Goal: Task Accomplishment & Management: Manage account settings

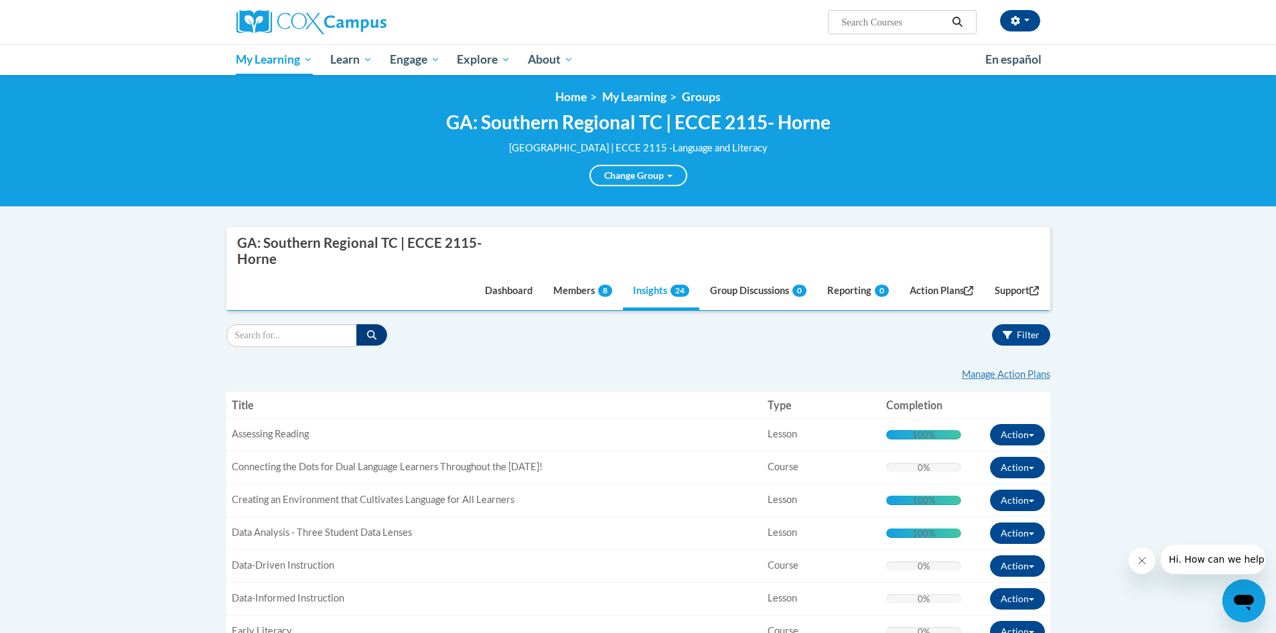
click at [651, 289] on link "Insights 24" at bounding box center [661, 292] width 76 height 36
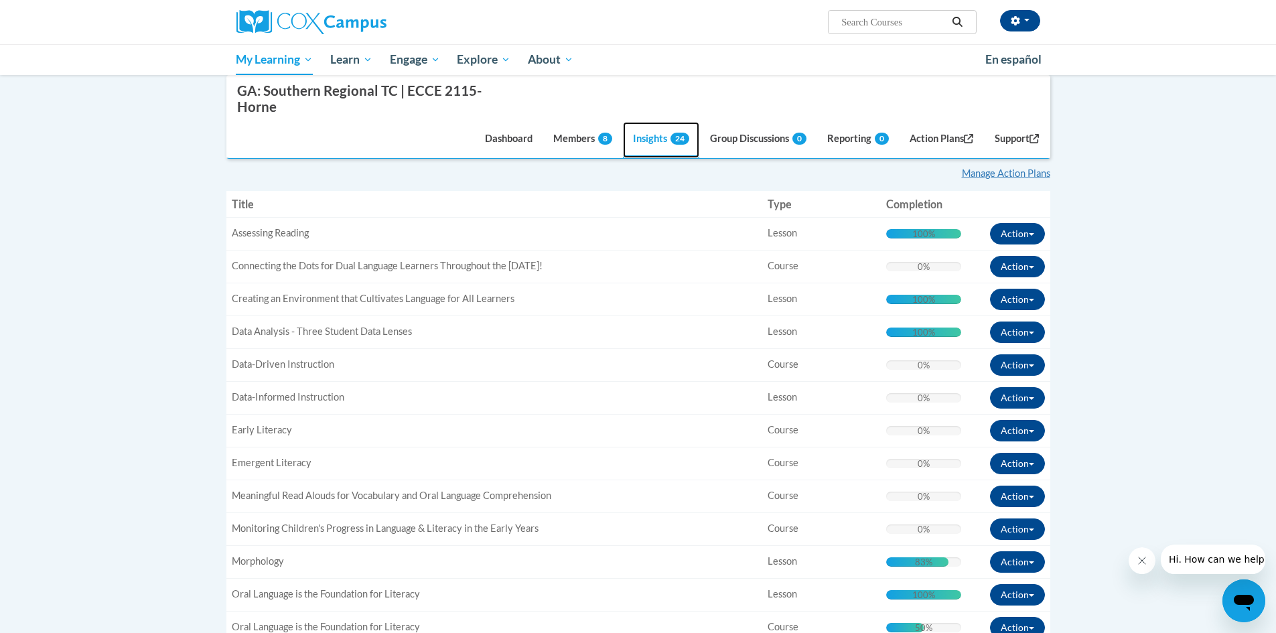
scroll to position [407, 0]
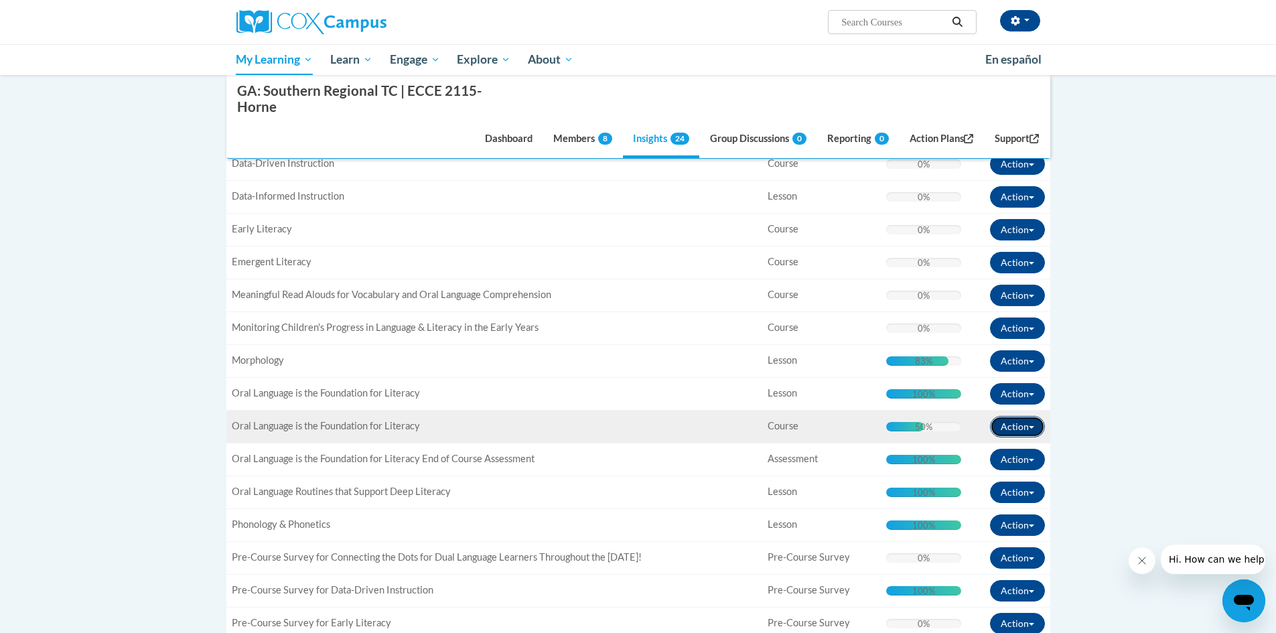
click at [1037, 427] on button "Action" at bounding box center [1017, 426] width 55 height 21
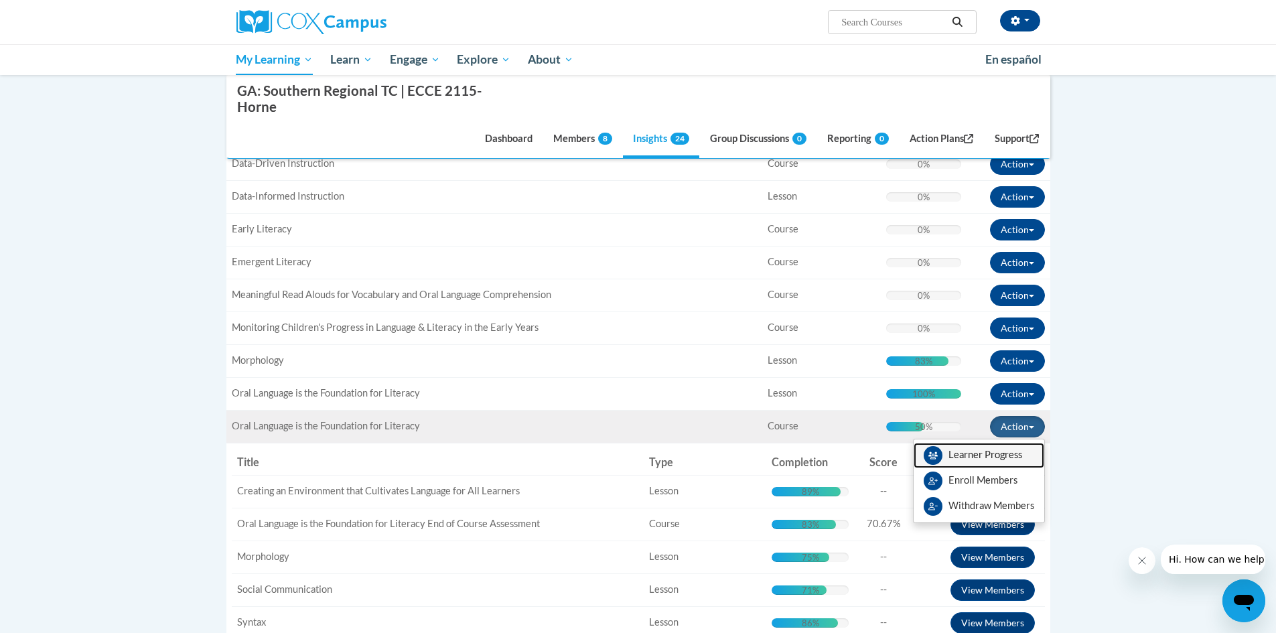
click at [1012, 449] on link "Learner Progress" at bounding box center [979, 455] width 131 height 25
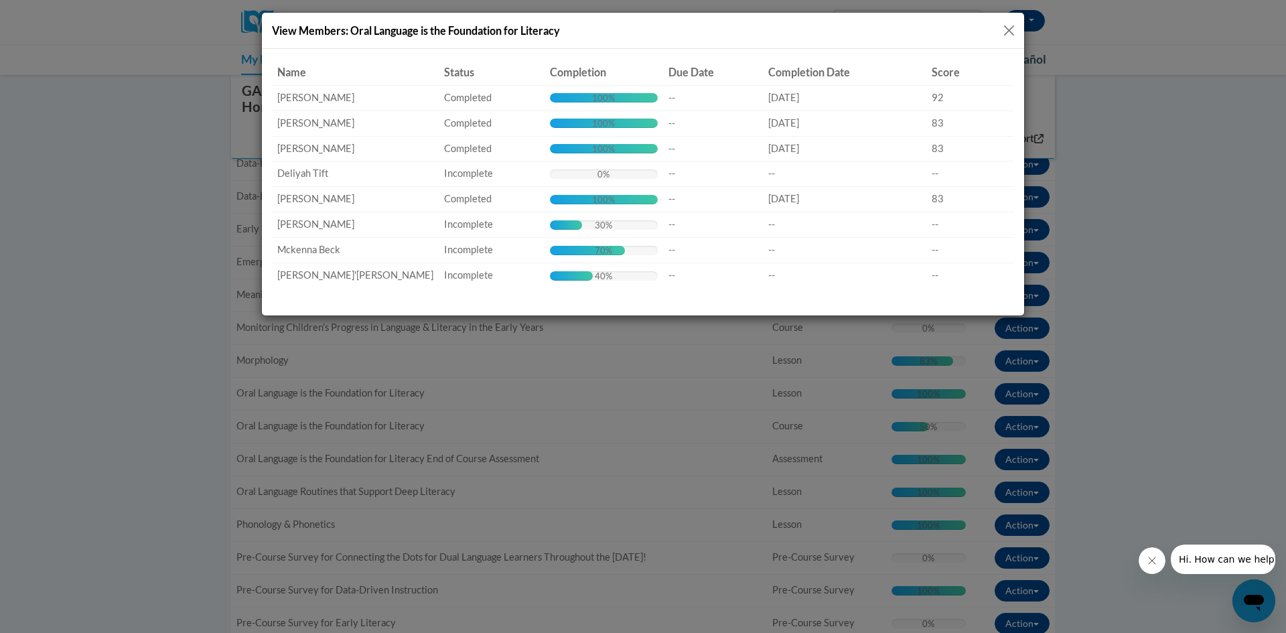
click at [628, 381] on div "View Members: Oral Language is the Foundation for Literacy Name Status Completi…" at bounding box center [643, 316] width 1286 height 633
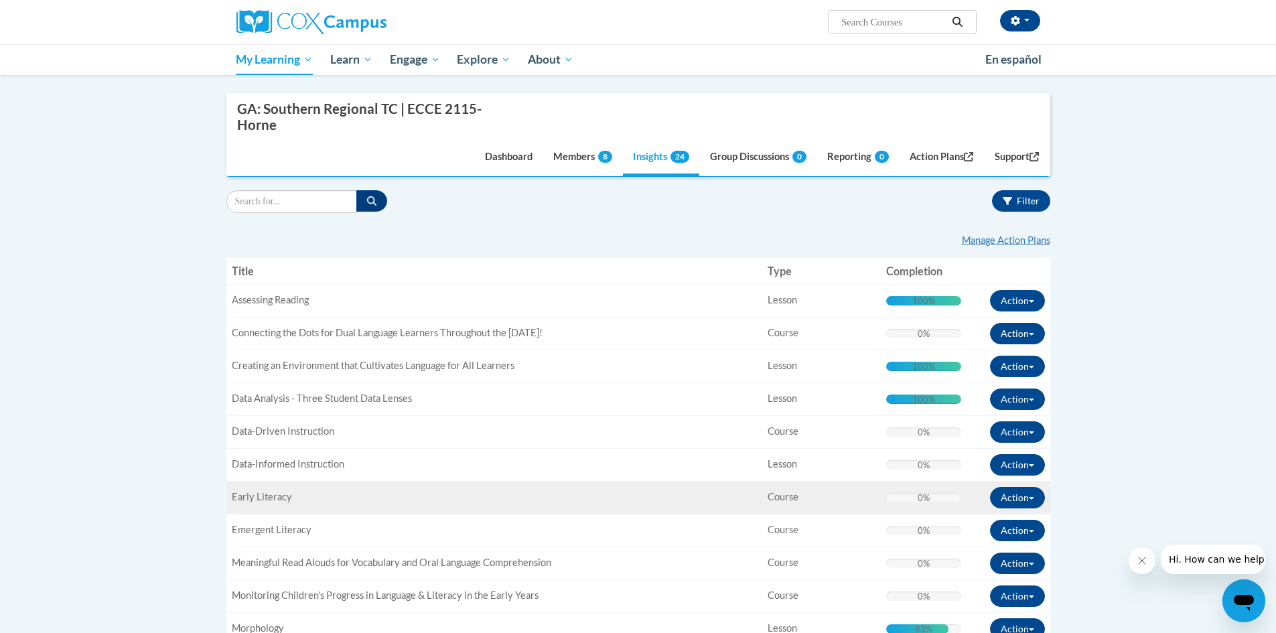
scroll to position [5, 0]
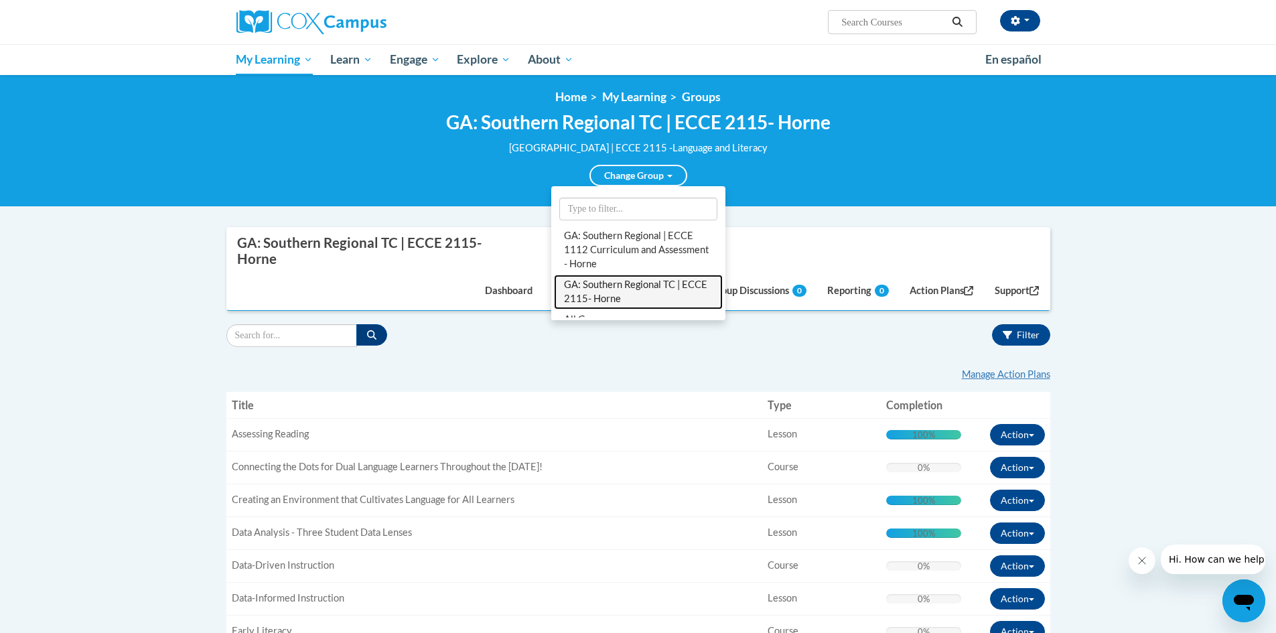
click at [635, 295] on link "GA: Southern Regional TC | ECCE 2115- Horne" at bounding box center [638, 292] width 169 height 35
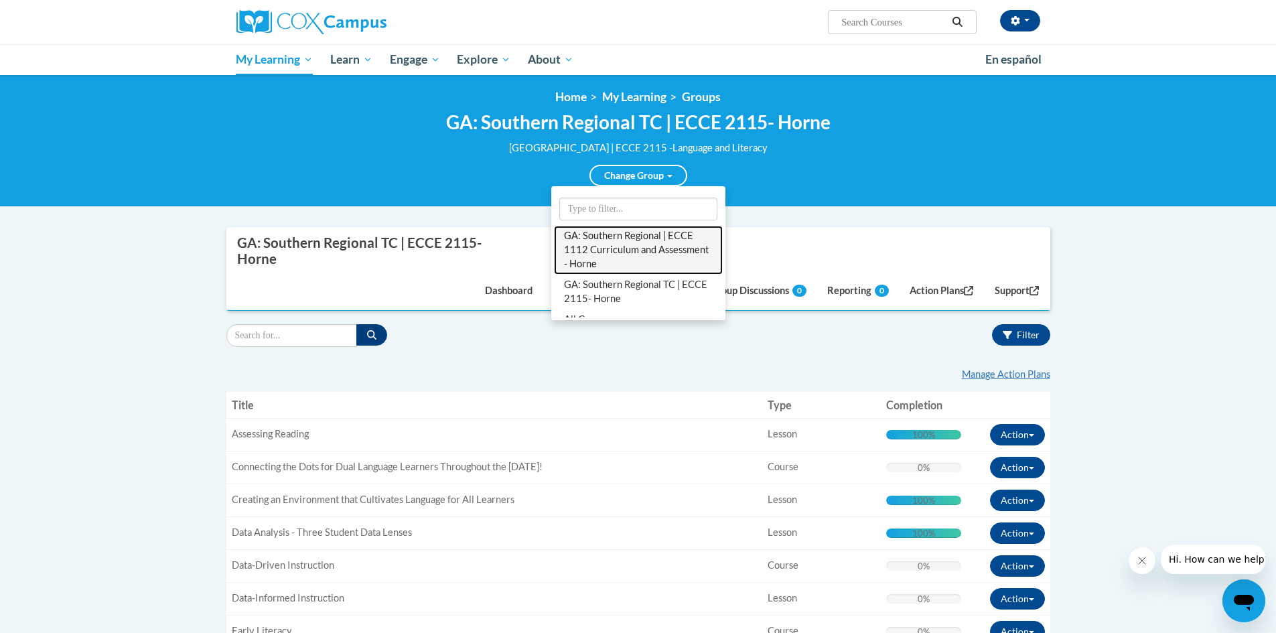
click at [625, 248] on link "GA: Southern Regional | ECCE 1112 Curriculum and Assessment - Horne" at bounding box center [638, 250] width 169 height 49
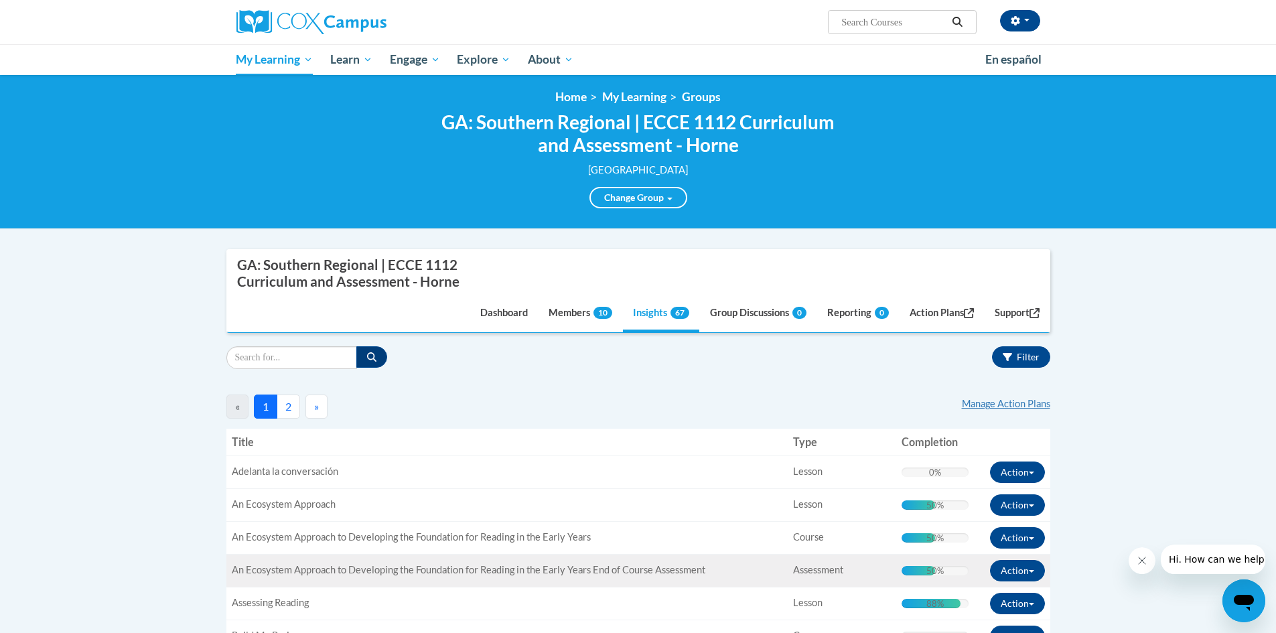
scroll to position [139, 0]
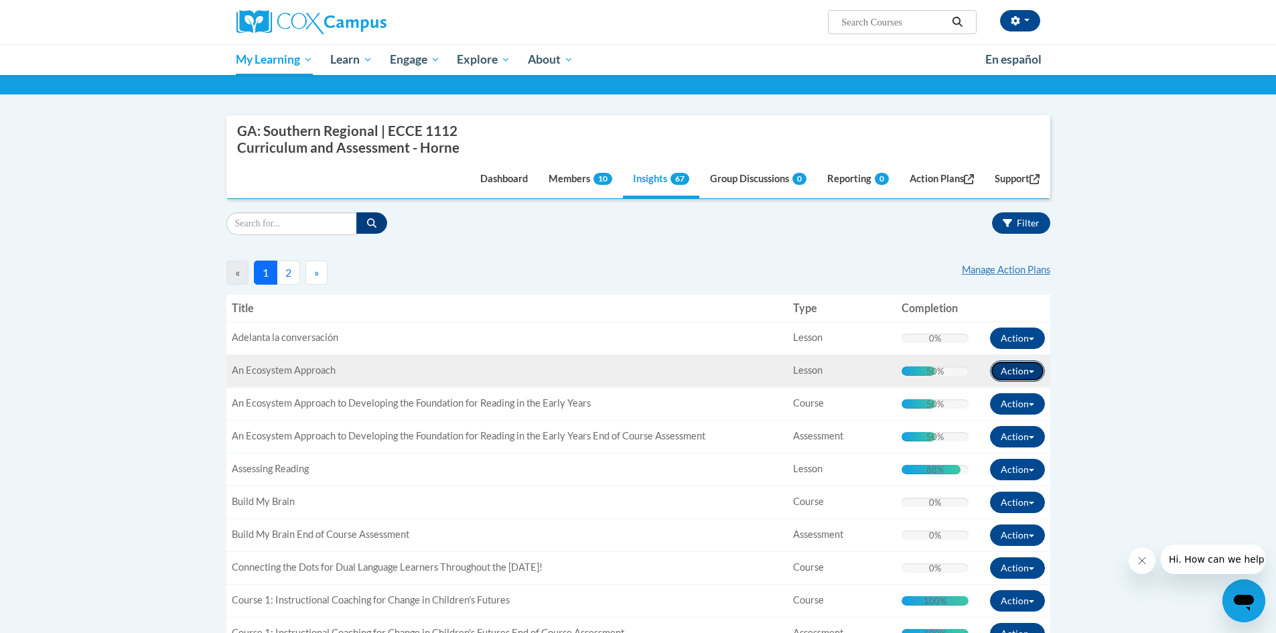
click at [1034, 371] on button "Action" at bounding box center [1017, 370] width 55 height 21
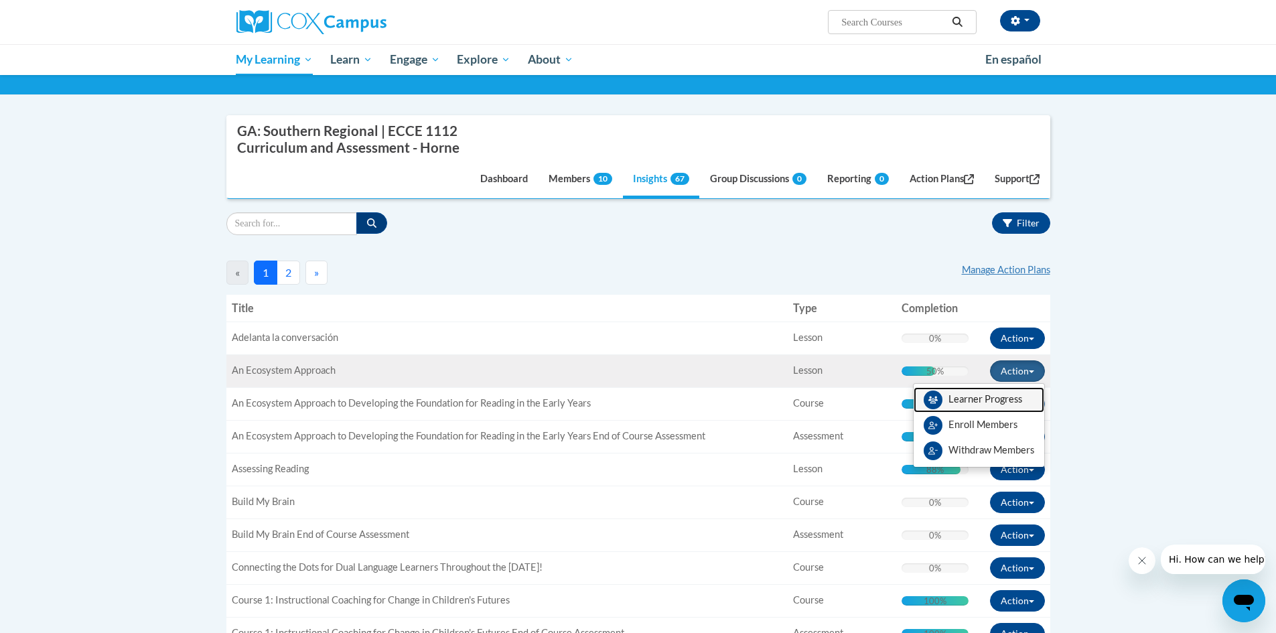
click at [997, 398] on link "Learner Progress" at bounding box center [979, 399] width 131 height 25
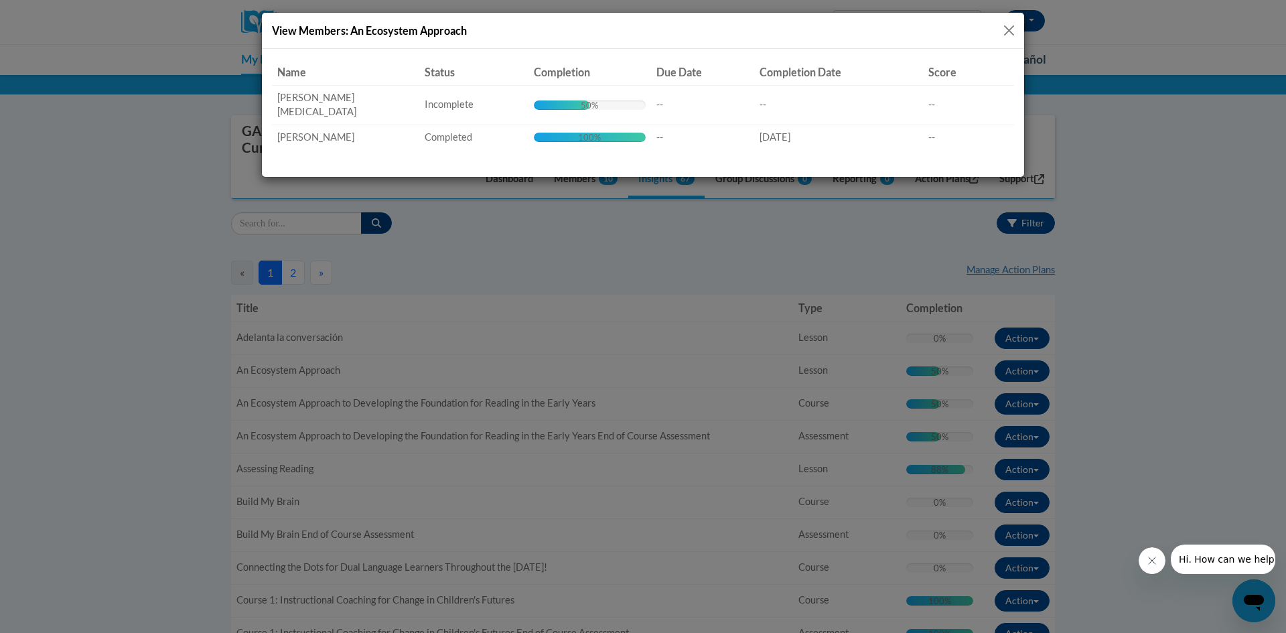
click at [1004, 25] on button "Close" at bounding box center [1009, 30] width 17 height 17
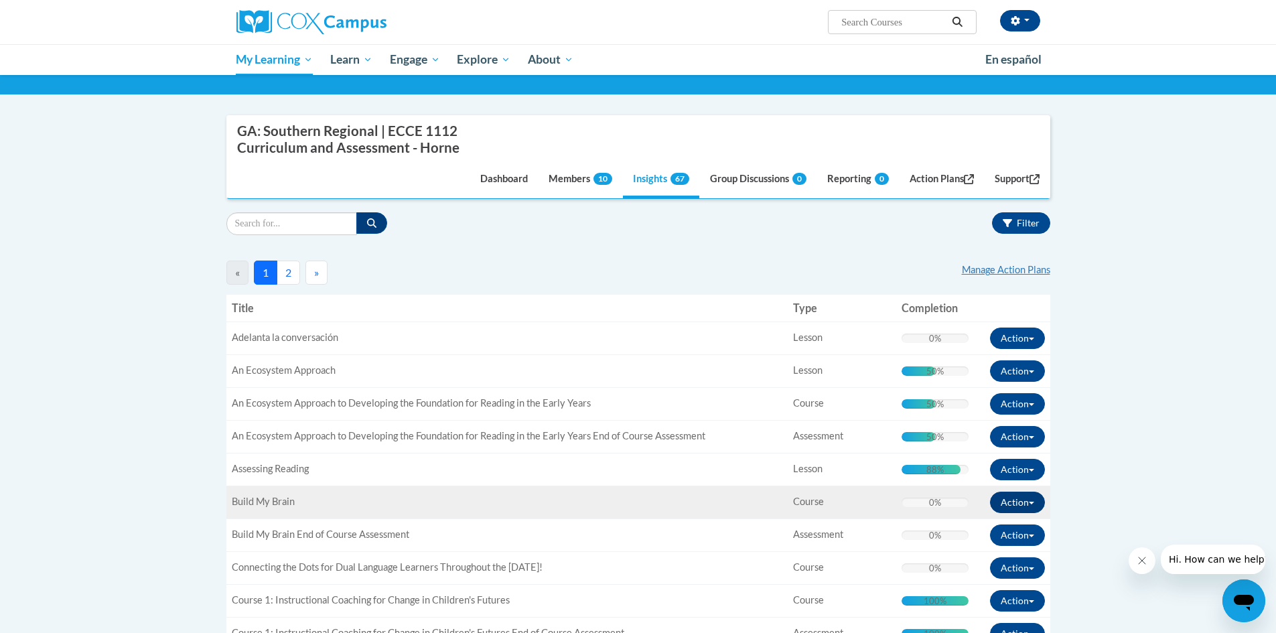
scroll to position [273, 0]
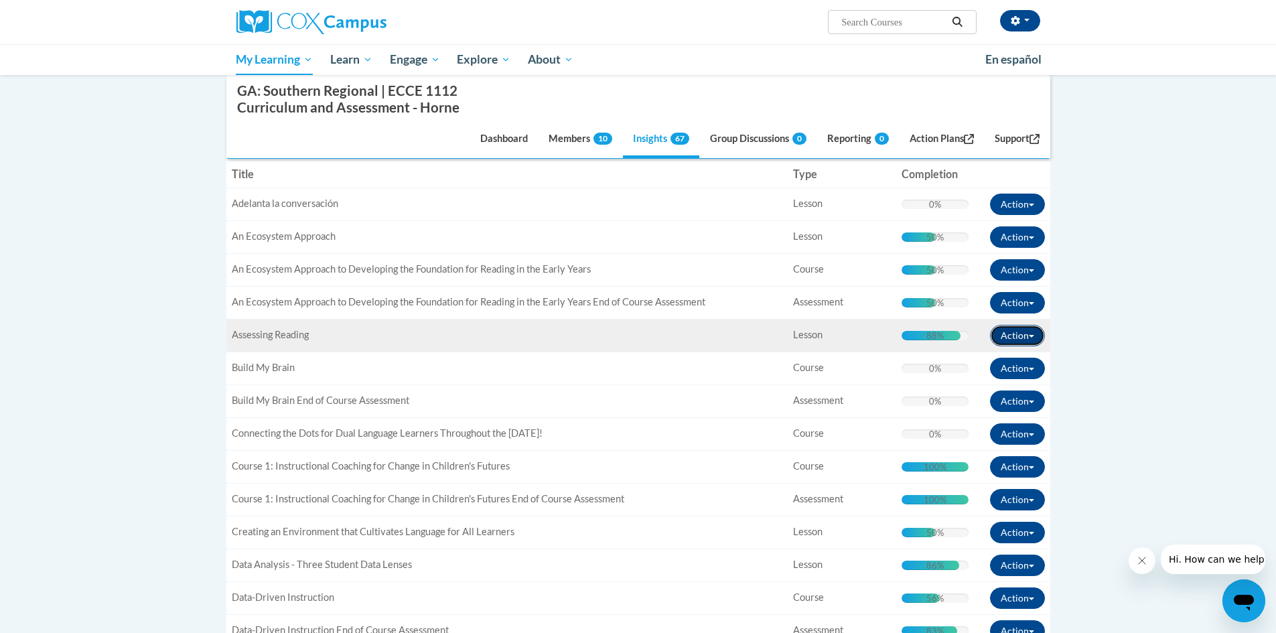
click at [1035, 338] on button "Action" at bounding box center [1017, 335] width 55 height 21
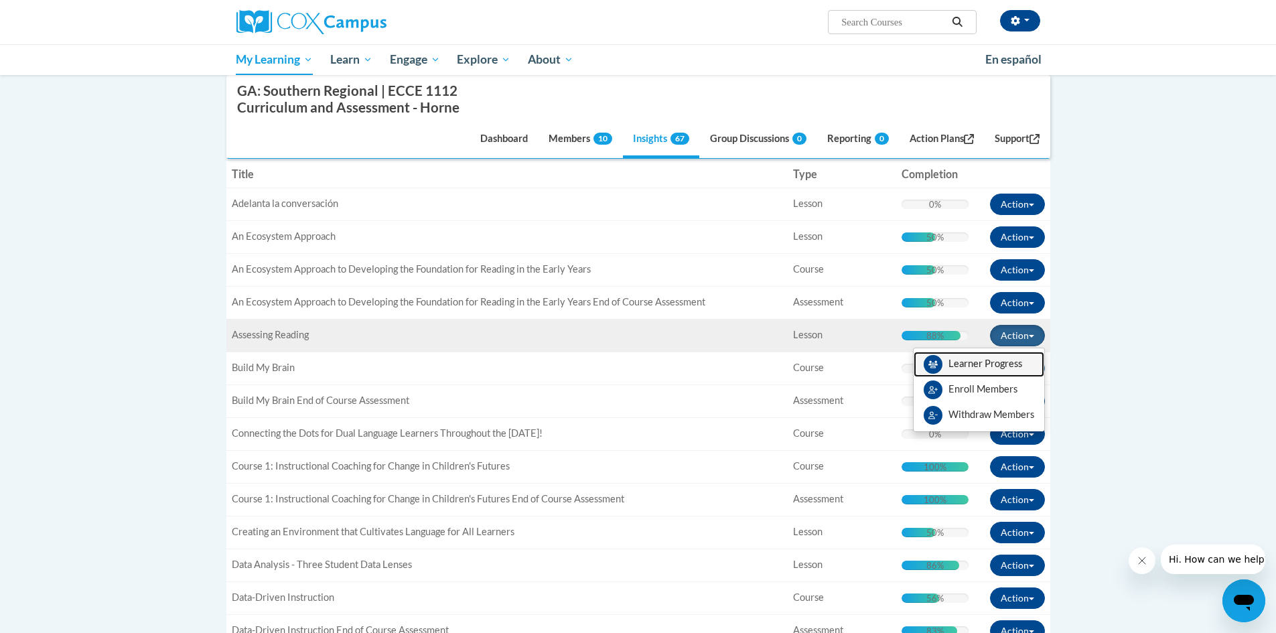
click at [1021, 366] on link "Learner Progress" at bounding box center [979, 364] width 131 height 25
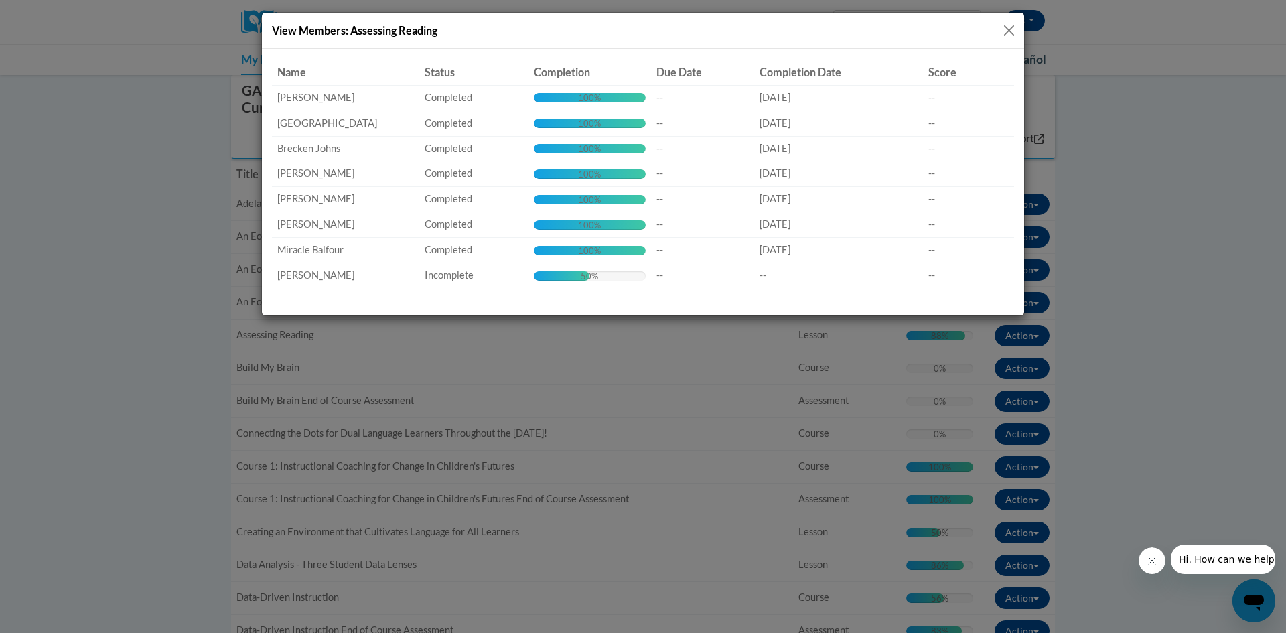
click at [1007, 30] on button "Close" at bounding box center [1009, 30] width 17 height 17
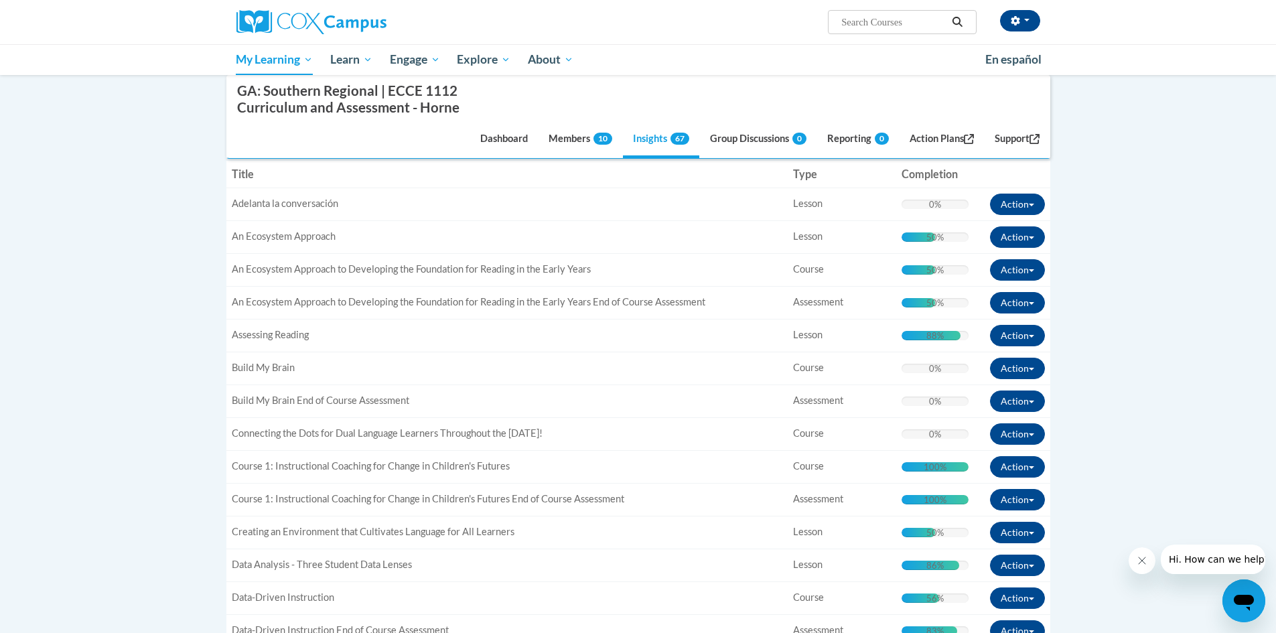
scroll to position [407, 0]
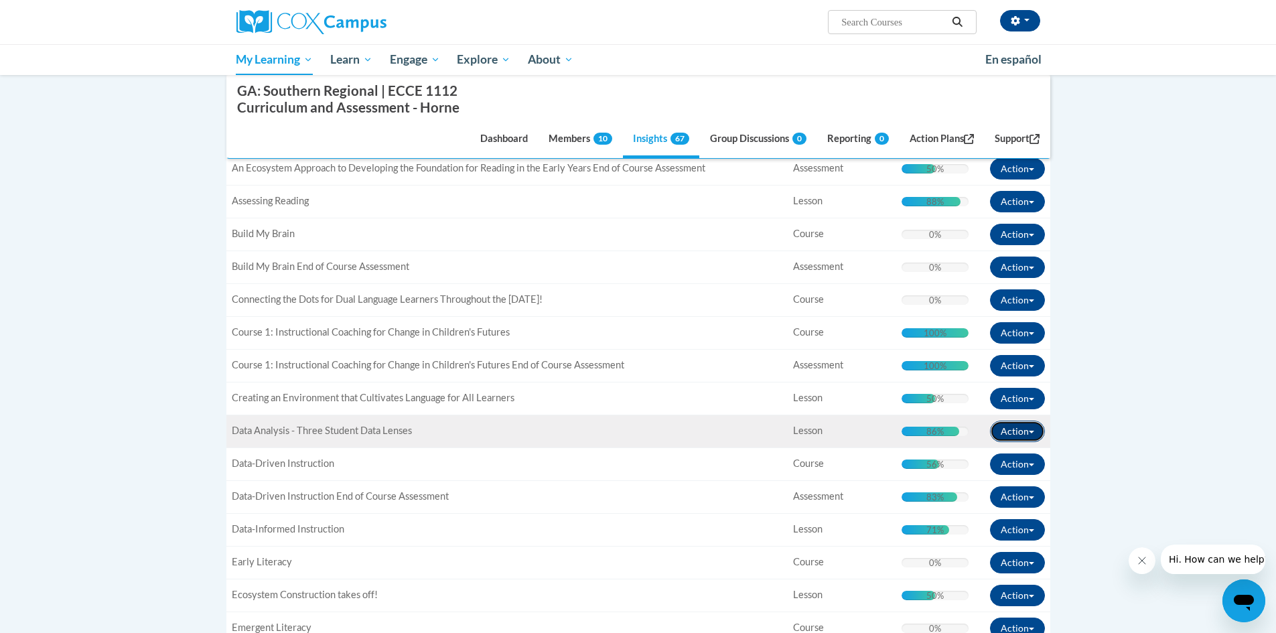
click at [1027, 430] on button "Action" at bounding box center [1017, 431] width 55 height 21
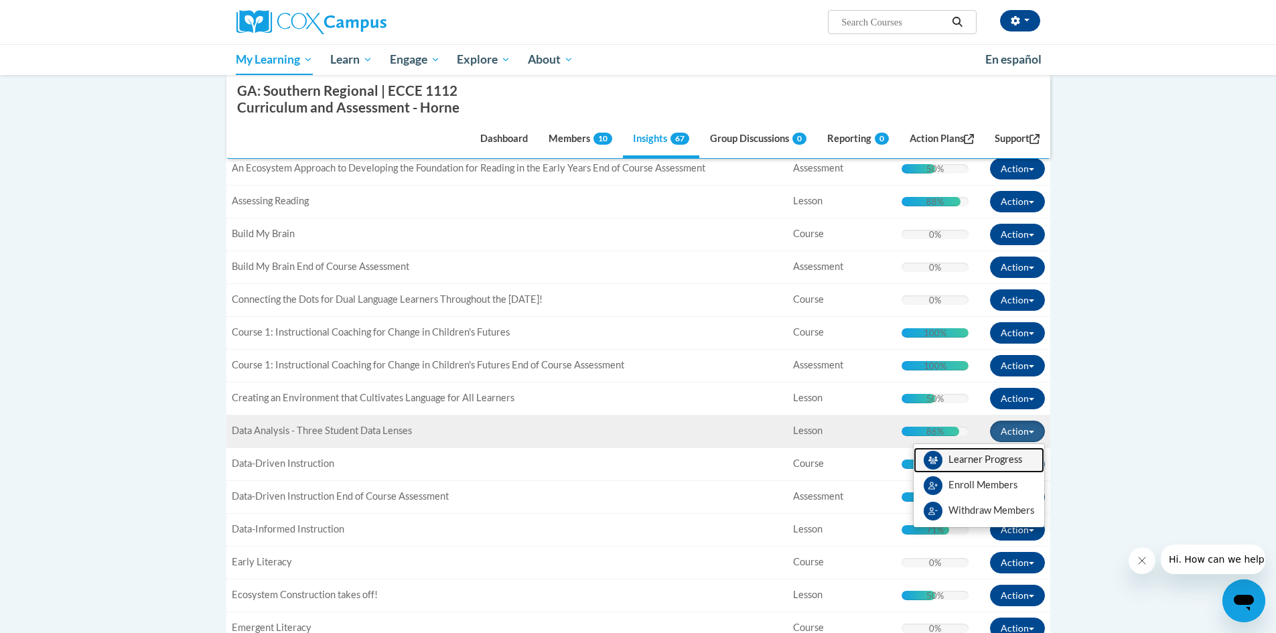
click at [1012, 460] on link "Learner Progress" at bounding box center [979, 459] width 131 height 25
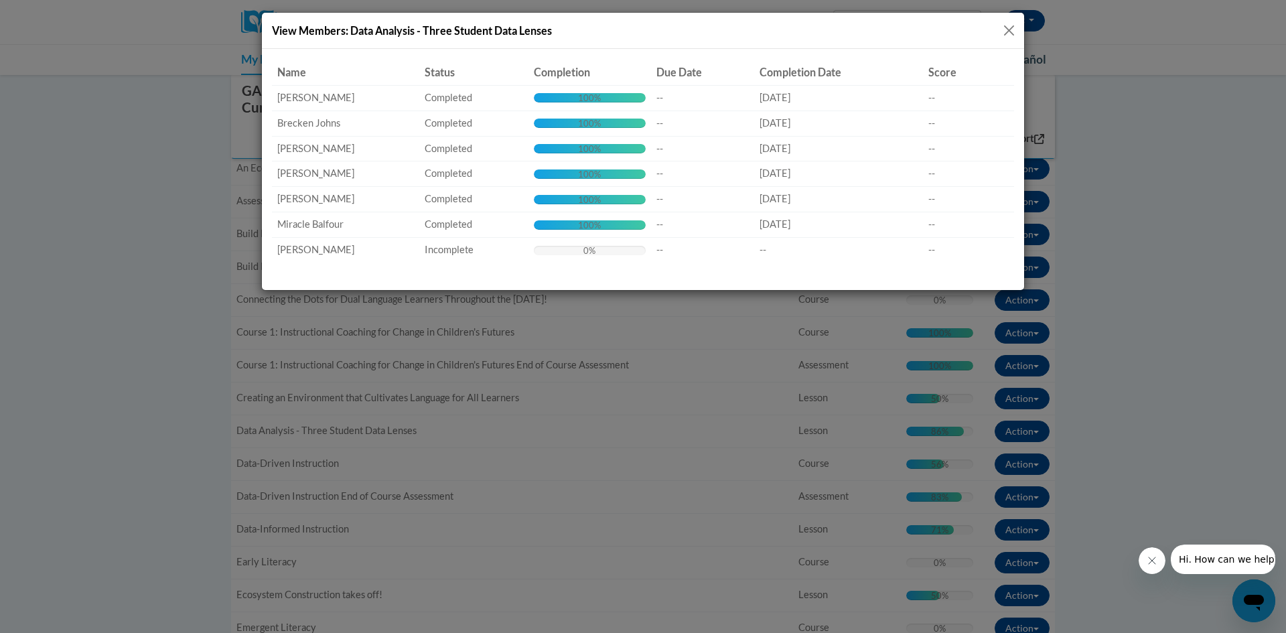
click at [1009, 29] on button "Close" at bounding box center [1009, 30] width 17 height 17
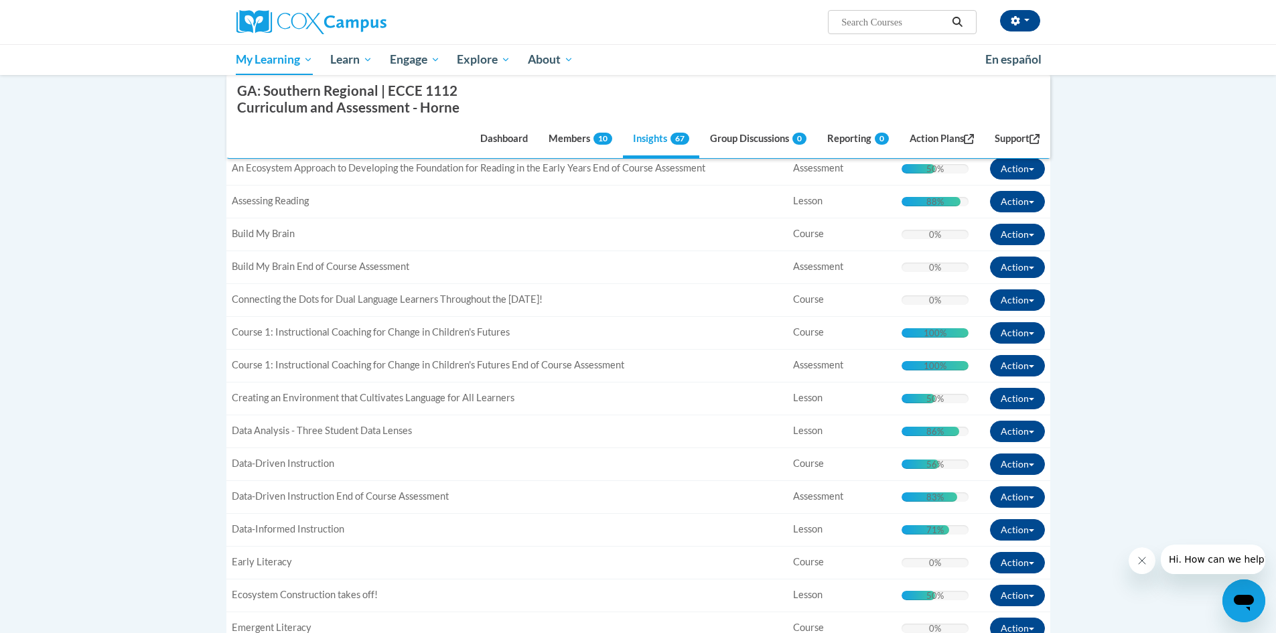
scroll to position [474, 0]
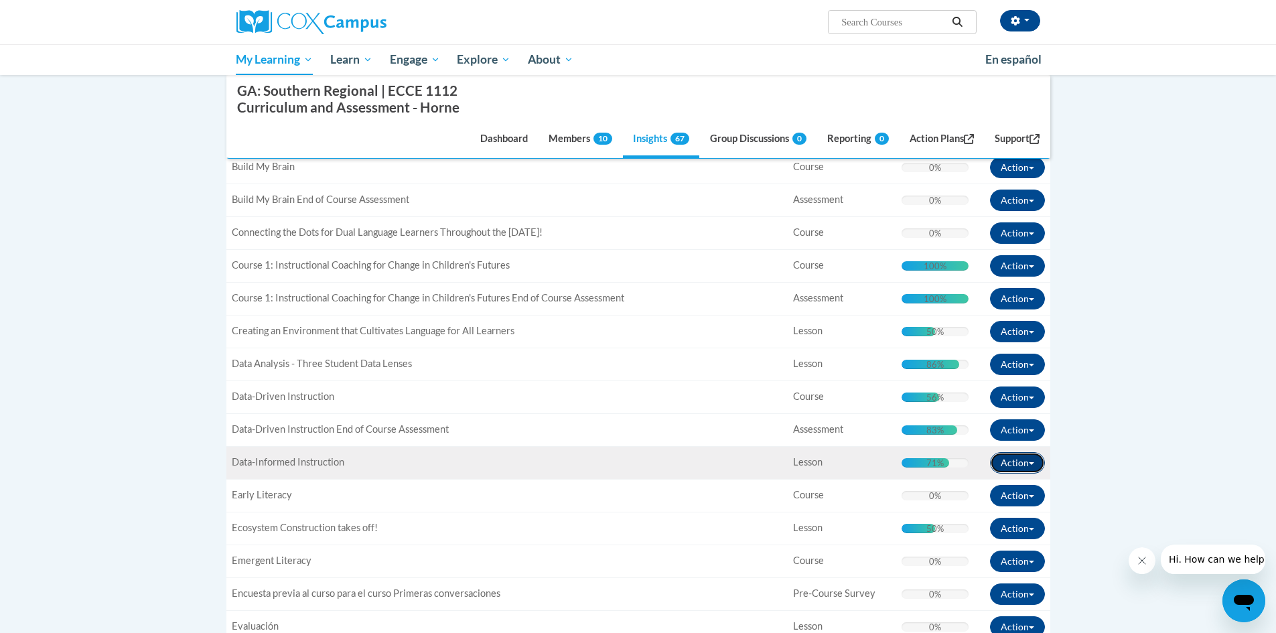
click at [1034, 458] on button "Action" at bounding box center [1017, 462] width 55 height 21
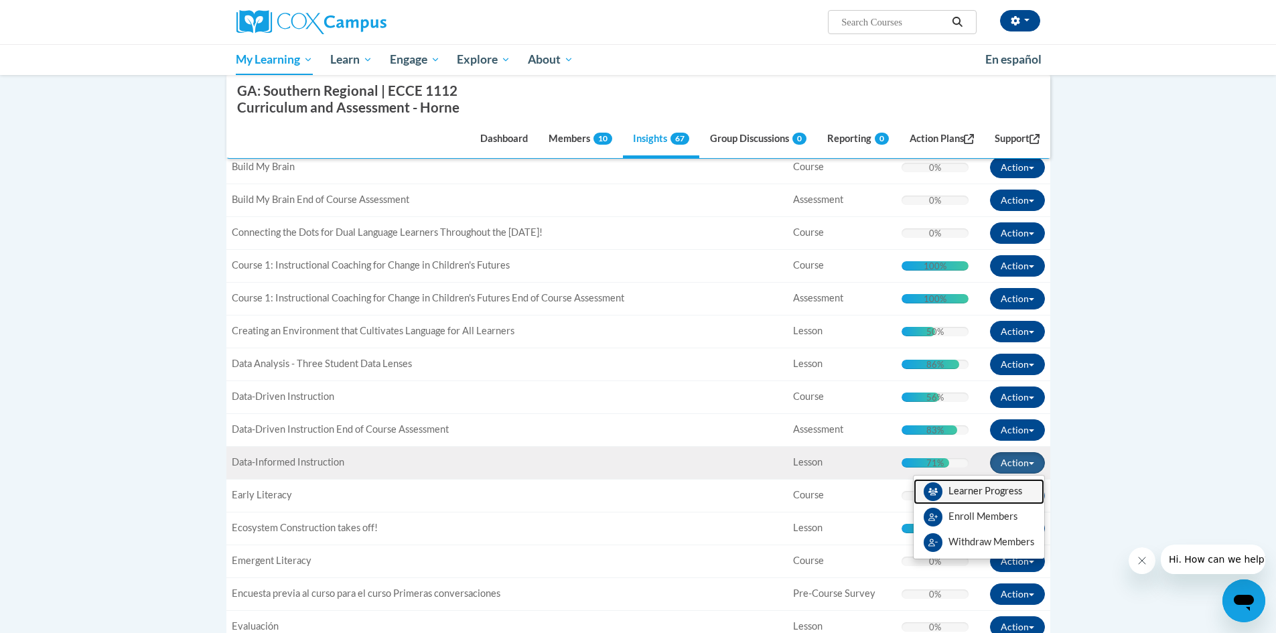
click at [1016, 489] on link "Learner Progress" at bounding box center [979, 491] width 131 height 25
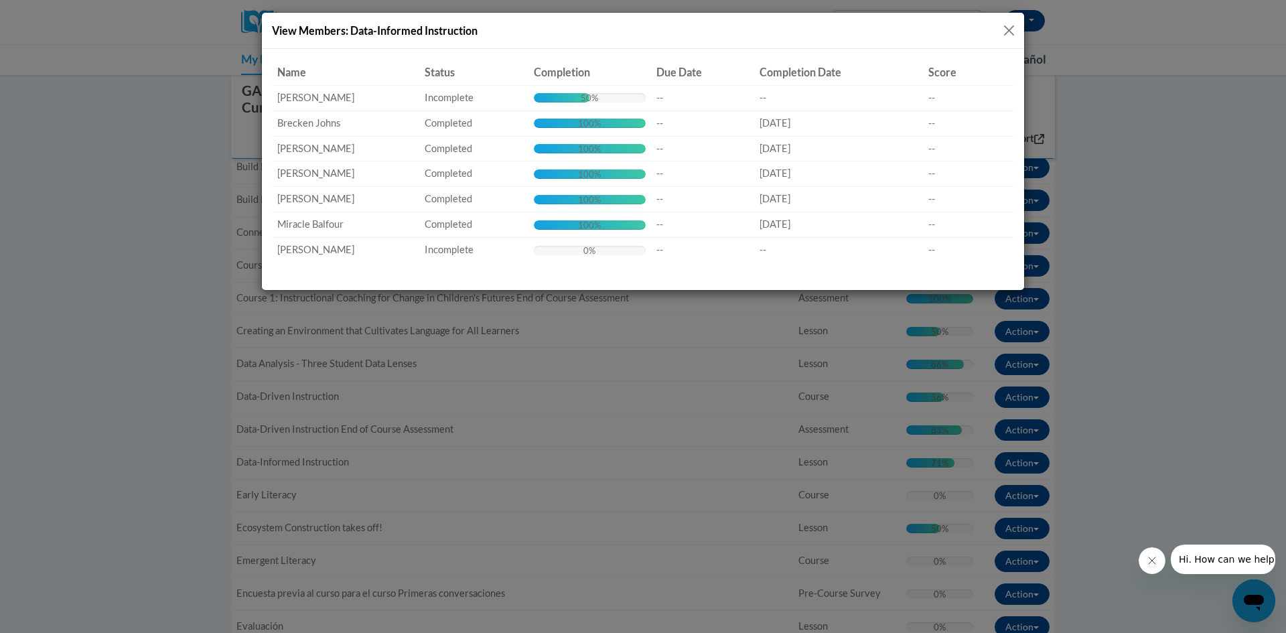
click at [1003, 24] on button "Close" at bounding box center [1009, 30] width 17 height 17
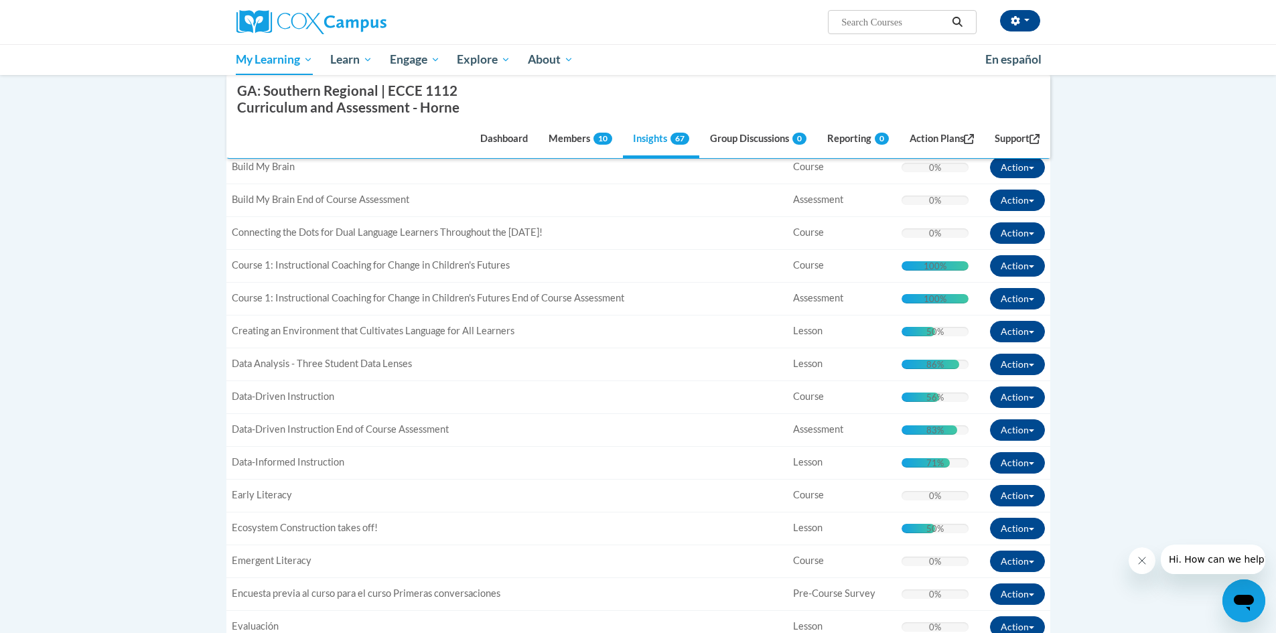
scroll to position [541, 0]
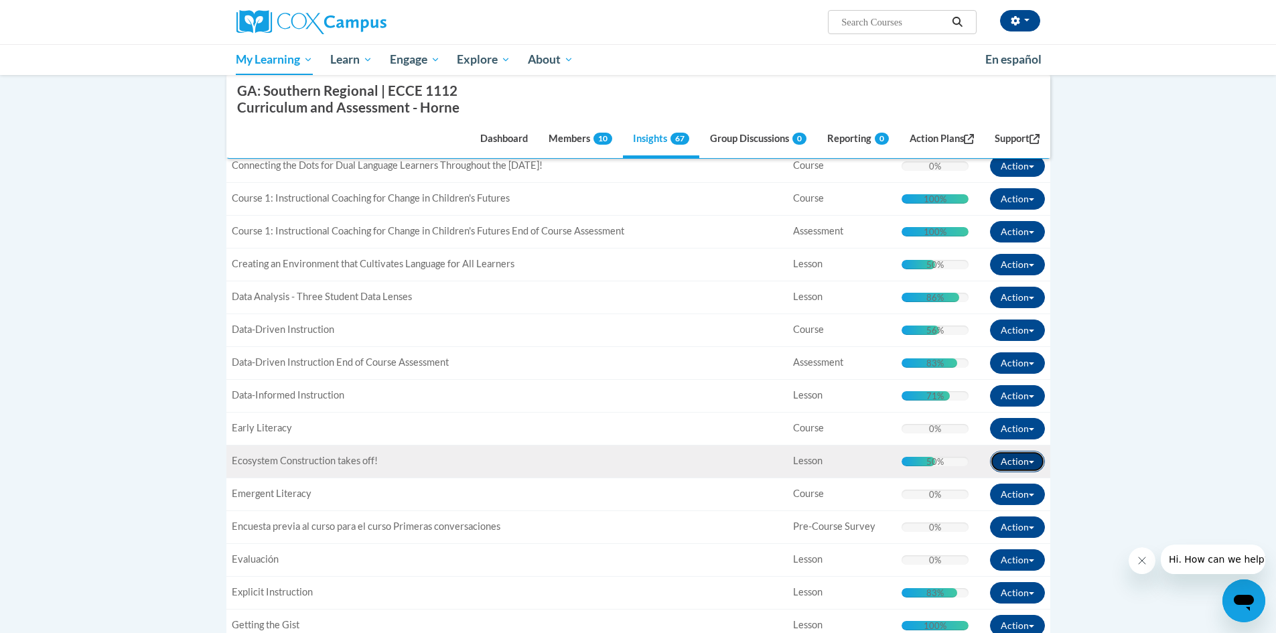
click at [1035, 462] on button "Action" at bounding box center [1017, 461] width 55 height 21
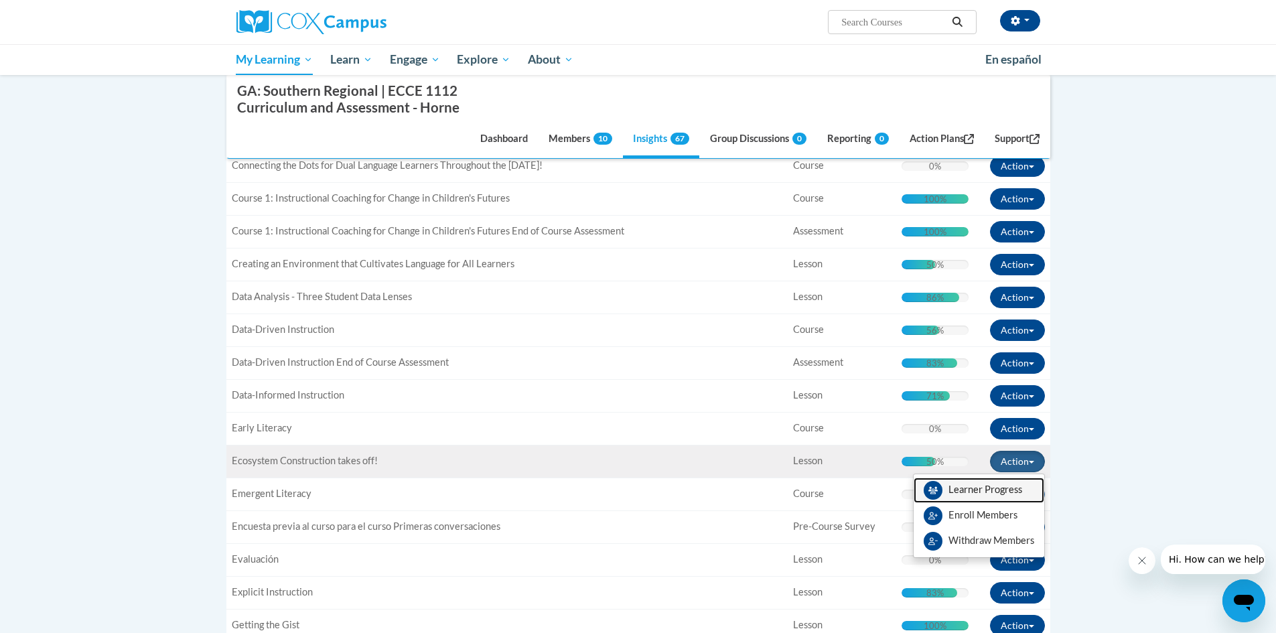
click at [1019, 489] on link "Learner Progress" at bounding box center [979, 490] width 131 height 25
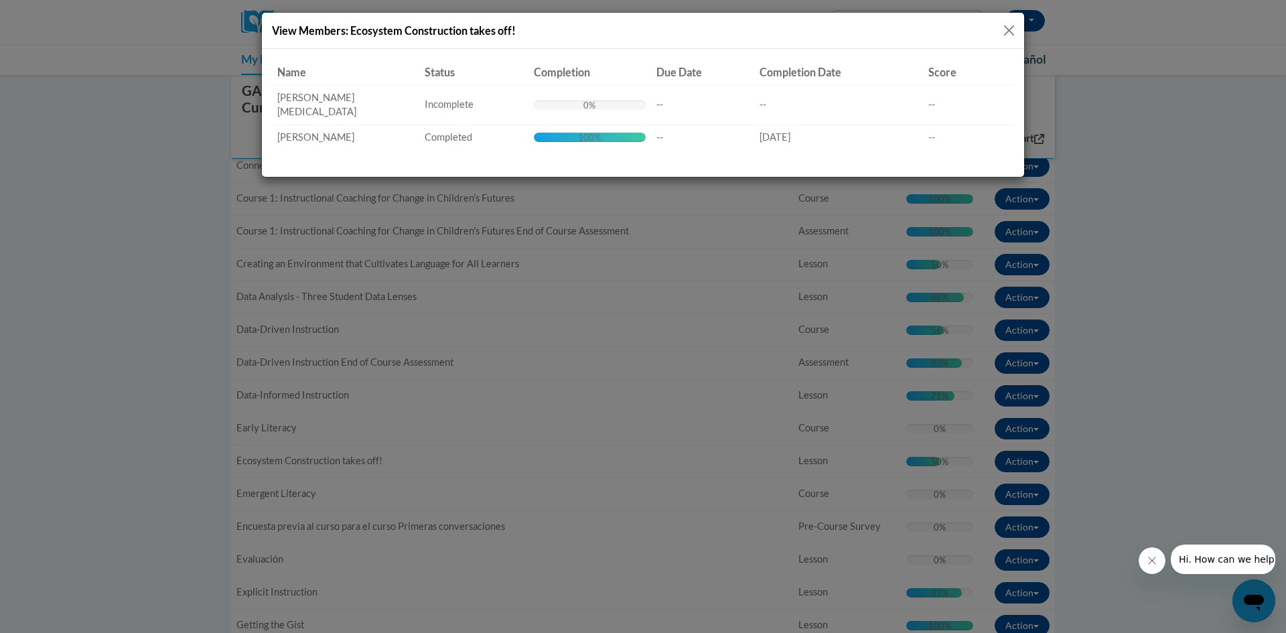
click at [1009, 29] on button "Close" at bounding box center [1009, 30] width 17 height 17
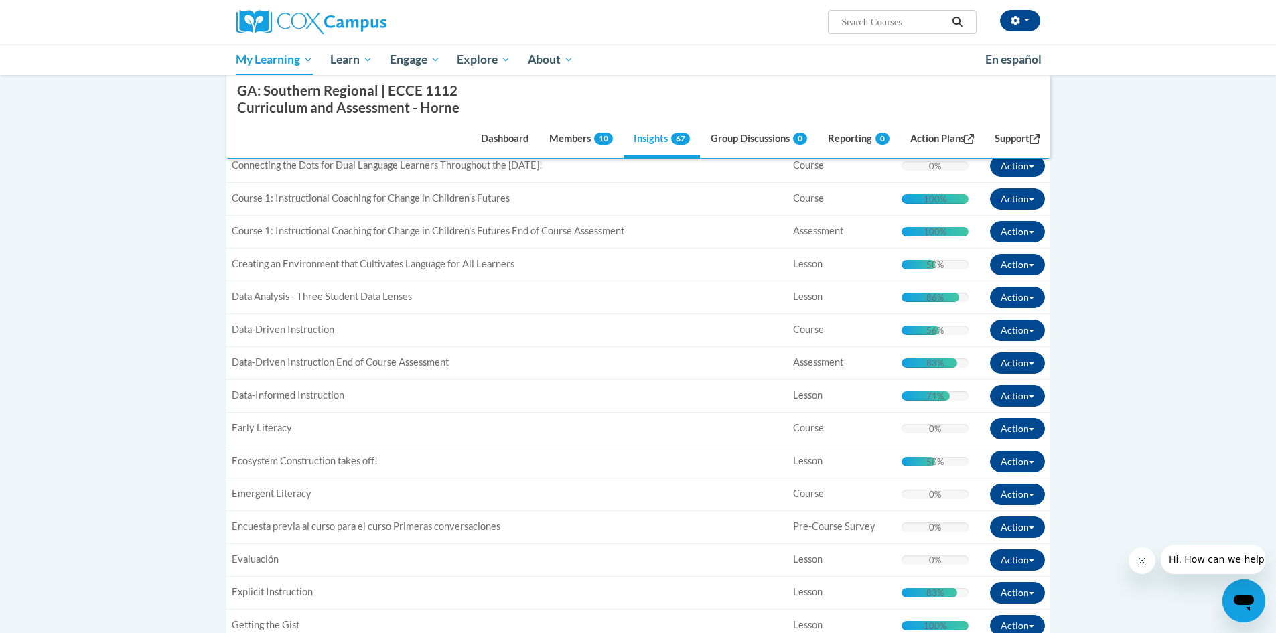
scroll to position [675, 0]
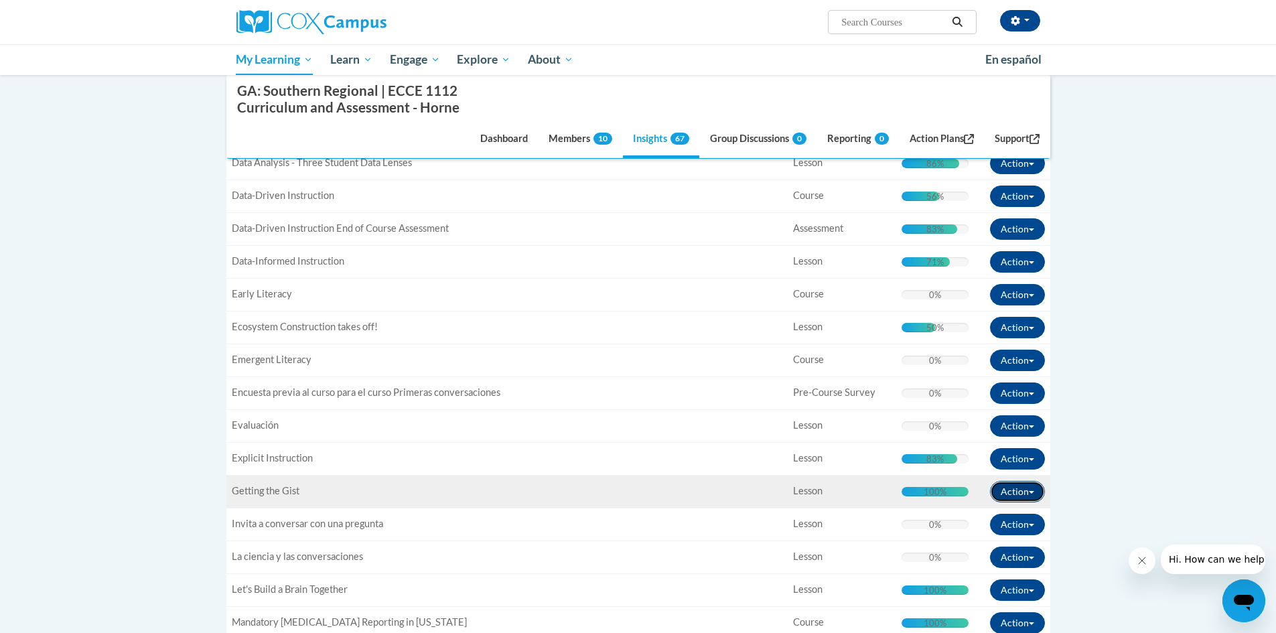
click at [1029, 494] on button "Action" at bounding box center [1017, 491] width 55 height 21
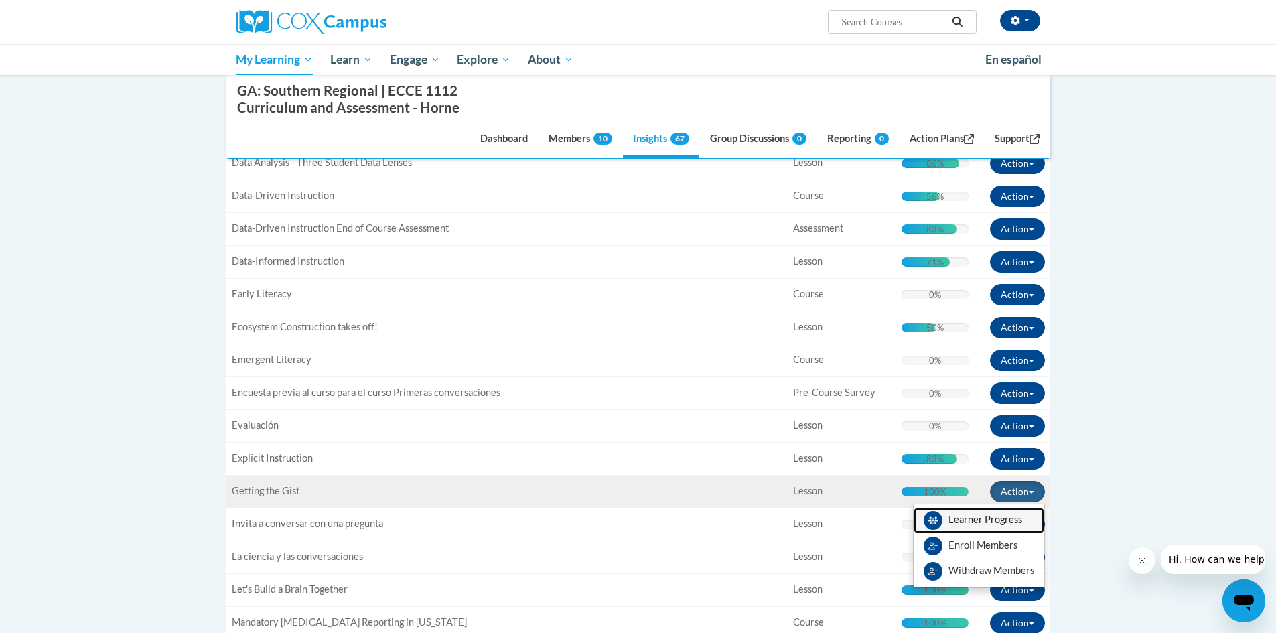
click at [1022, 518] on link "Learner Progress" at bounding box center [979, 520] width 131 height 25
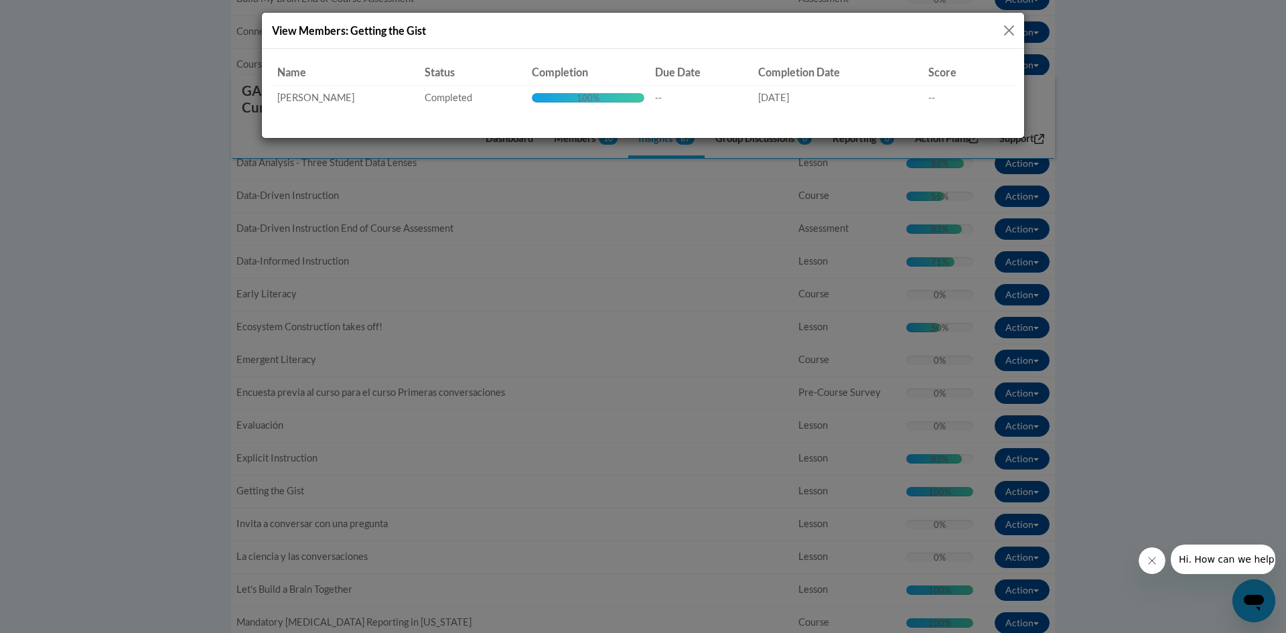
click at [1005, 28] on button "Close" at bounding box center [1009, 30] width 17 height 17
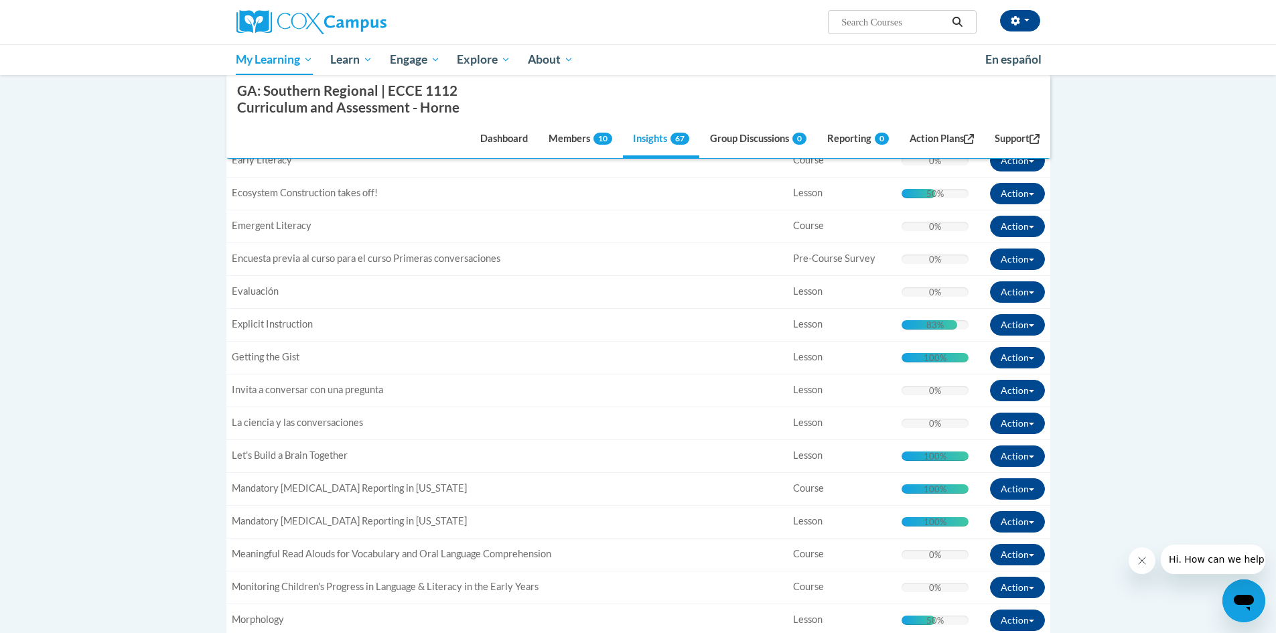
scroll to position [876, 0]
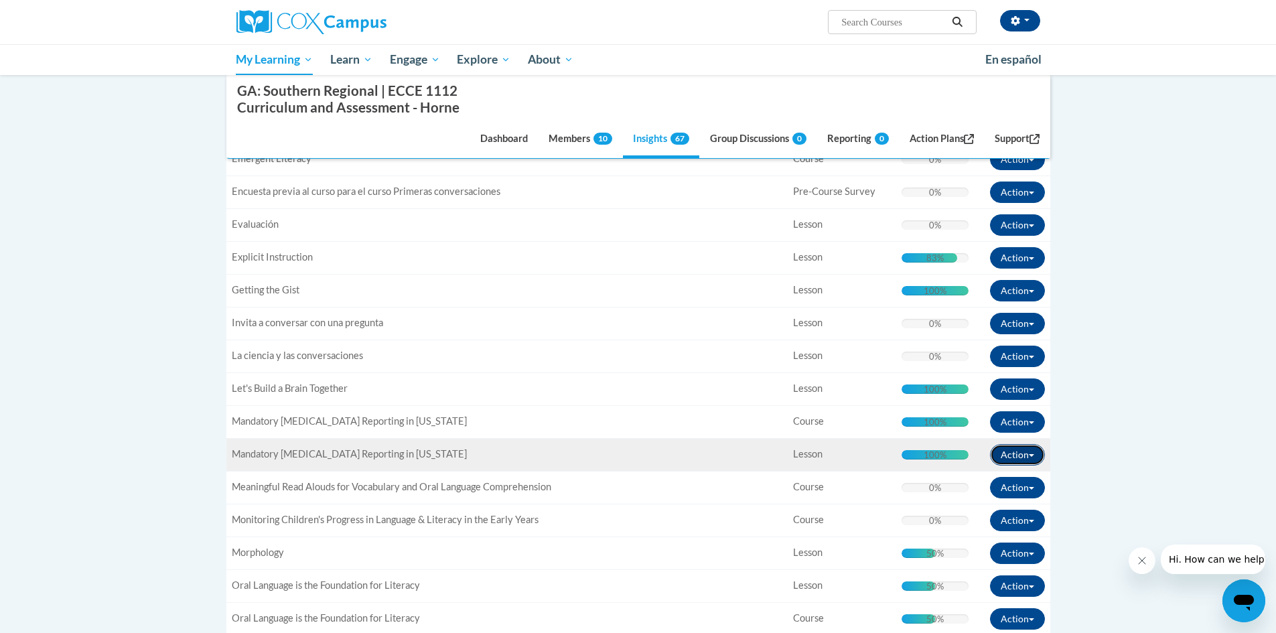
click at [1029, 455] on span "button" at bounding box center [1031, 455] width 5 height 3
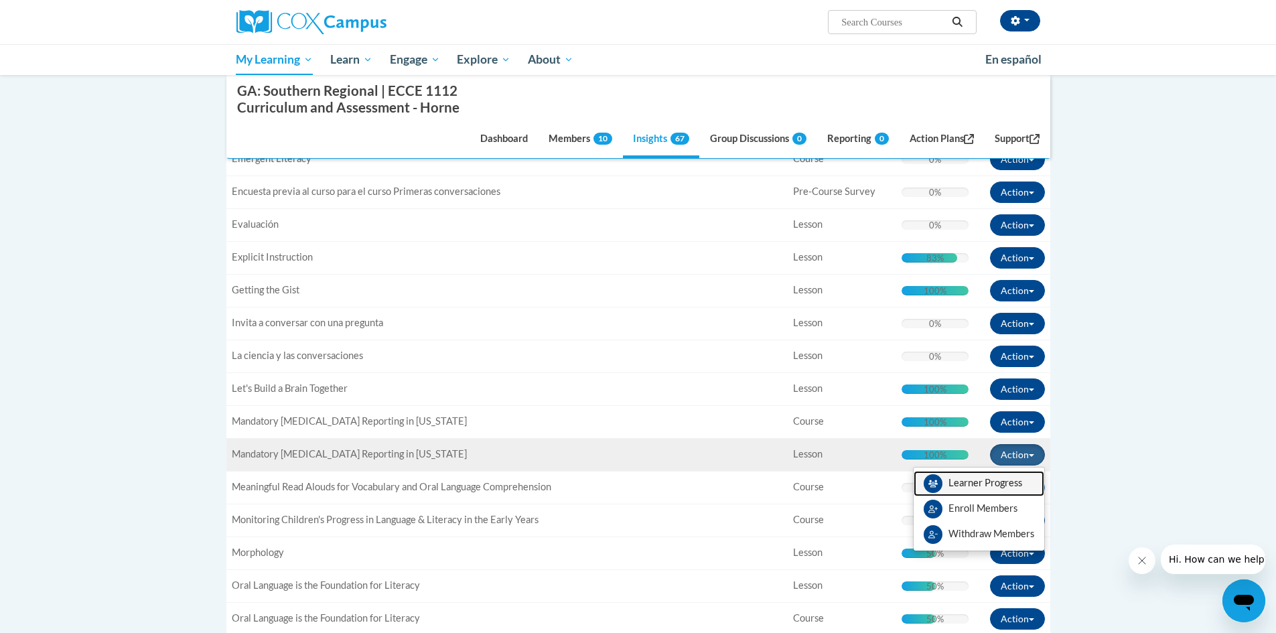
click at [1020, 480] on link "Learner Progress" at bounding box center [979, 483] width 131 height 25
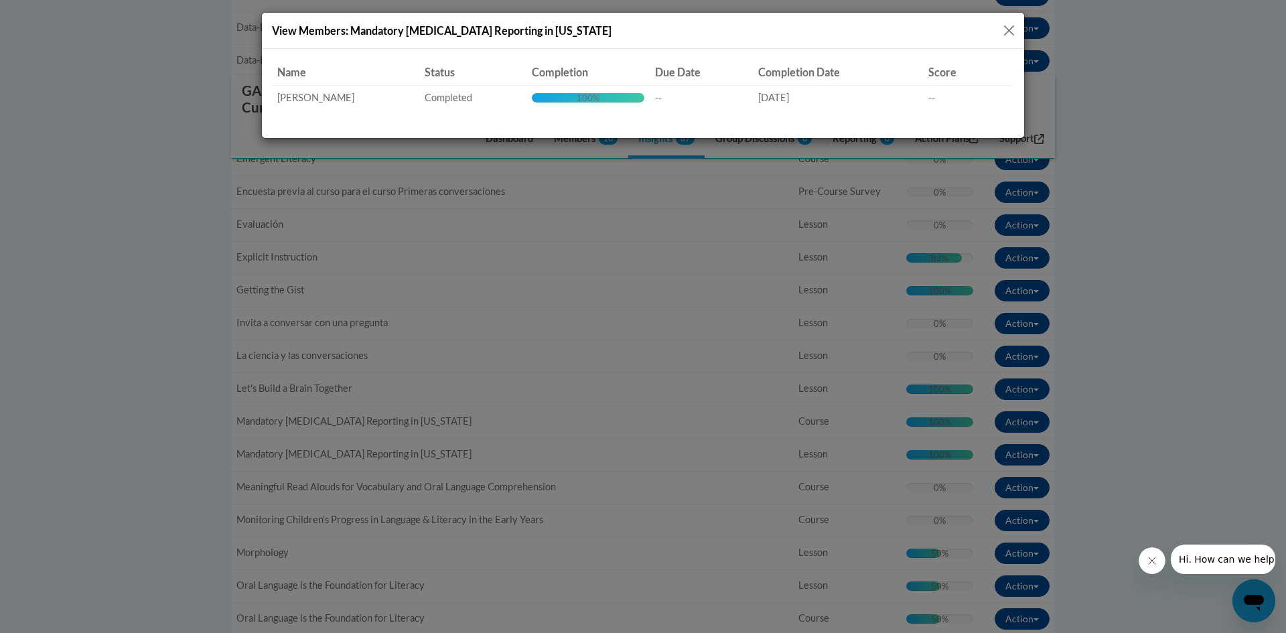
click at [1007, 27] on button "Close" at bounding box center [1009, 30] width 17 height 17
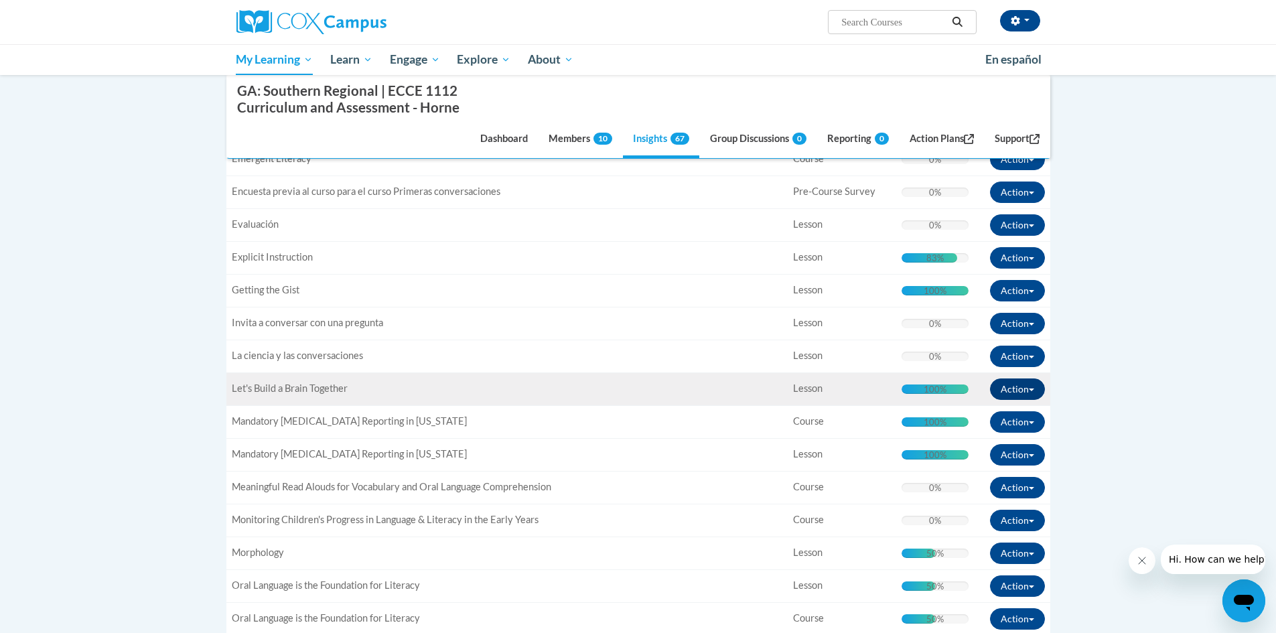
scroll to position [943, 0]
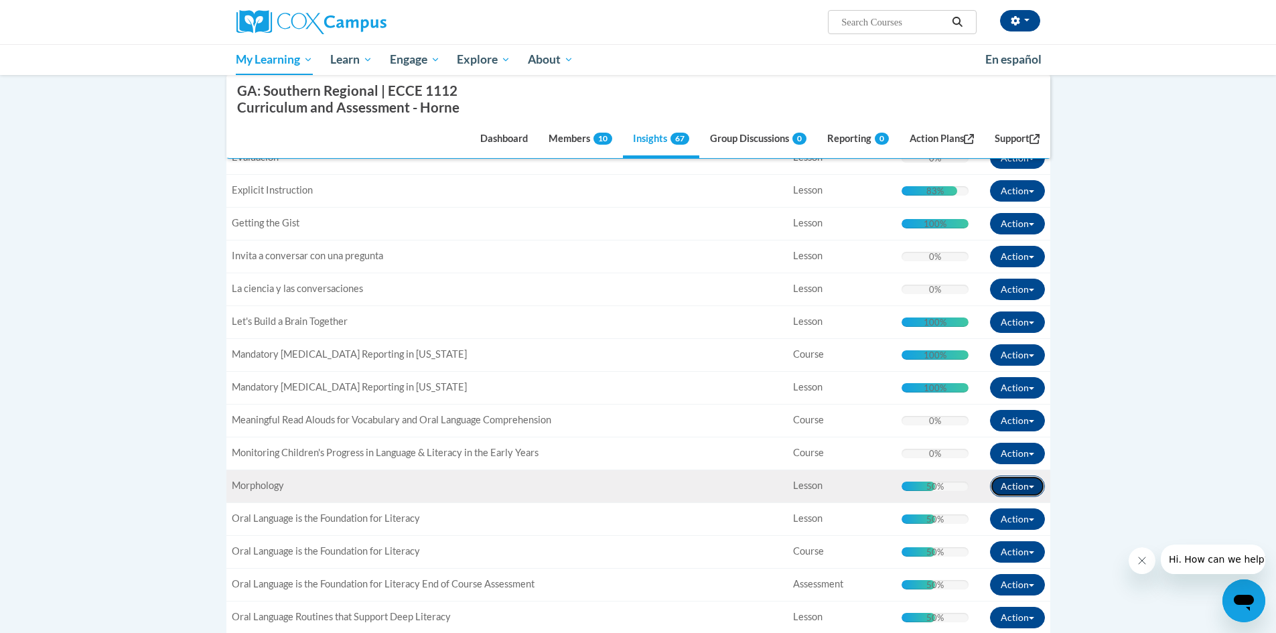
click at [1033, 484] on button "Action" at bounding box center [1017, 486] width 55 height 21
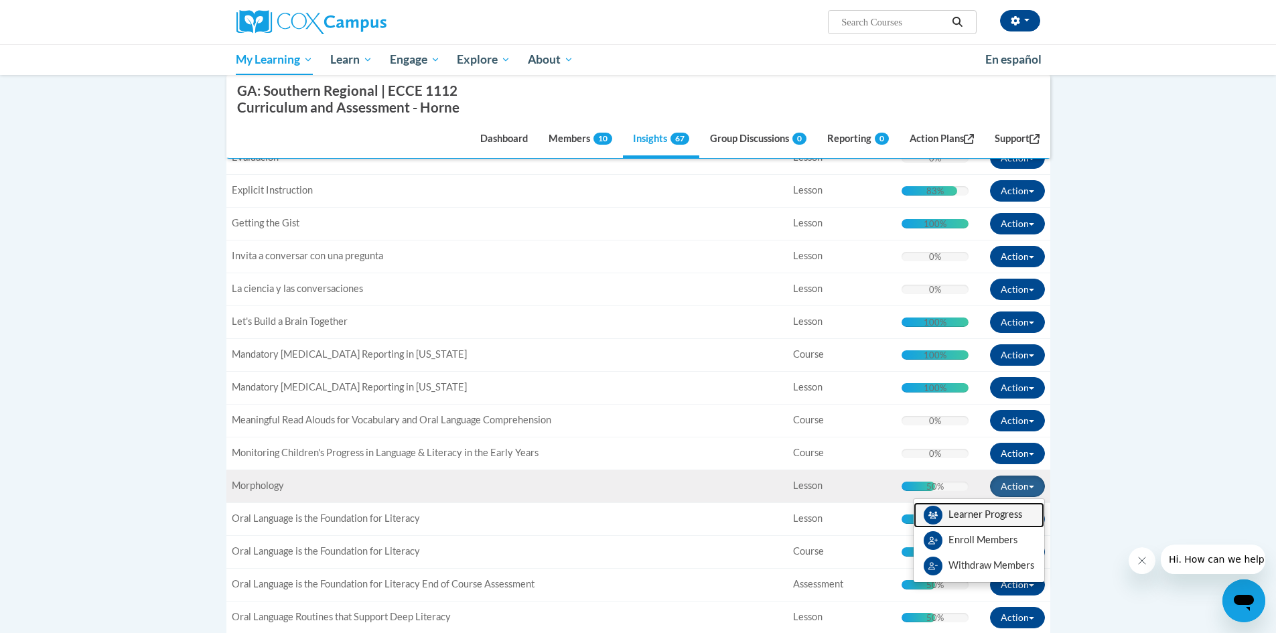
click at [1017, 509] on link "Learner Progress" at bounding box center [979, 514] width 131 height 25
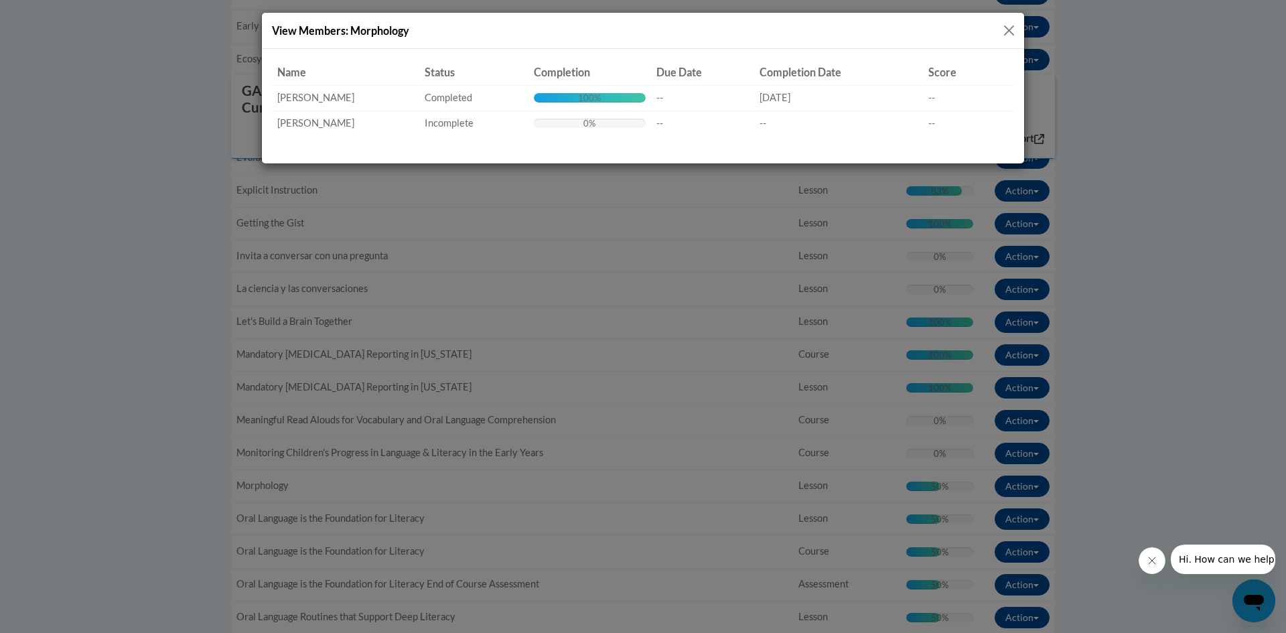
click at [1013, 32] on button "Close" at bounding box center [1009, 30] width 17 height 17
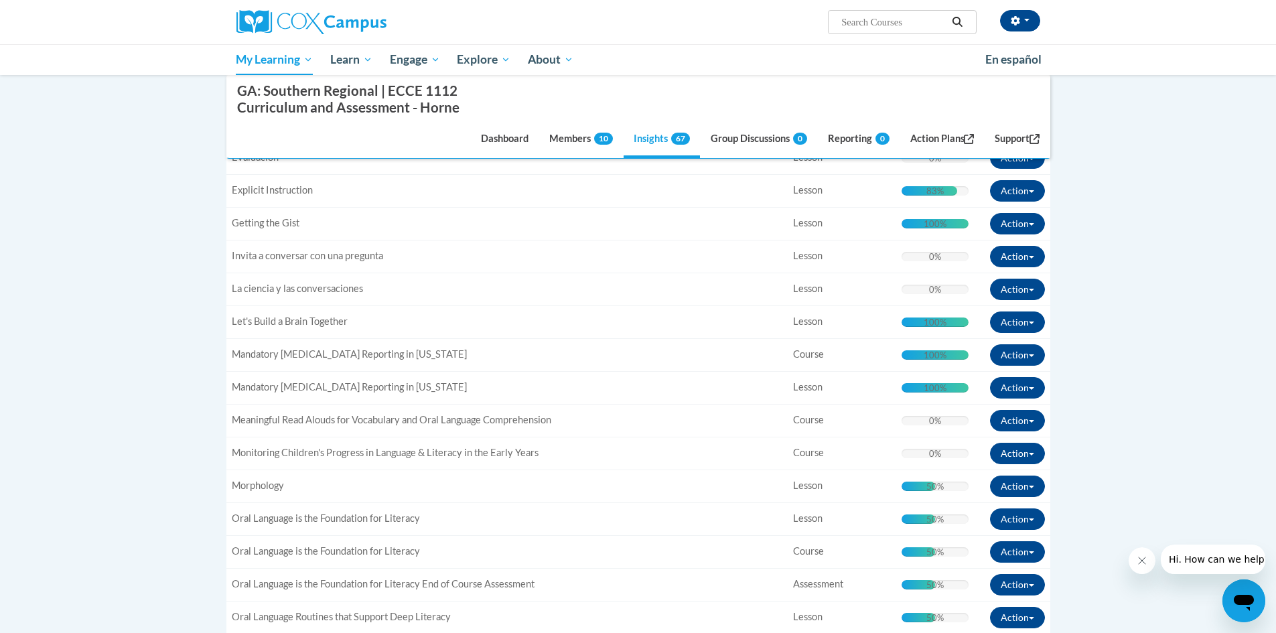
scroll to position [1077, 0]
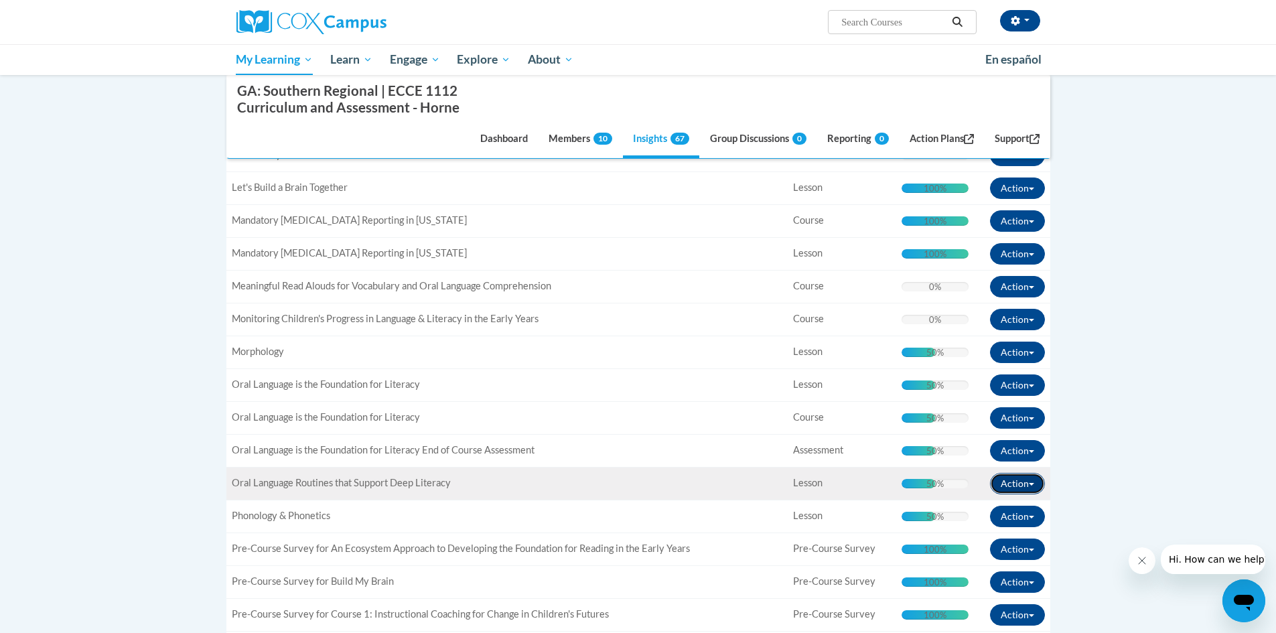
click at [1037, 479] on button "Action" at bounding box center [1017, 483] width 55 height 21
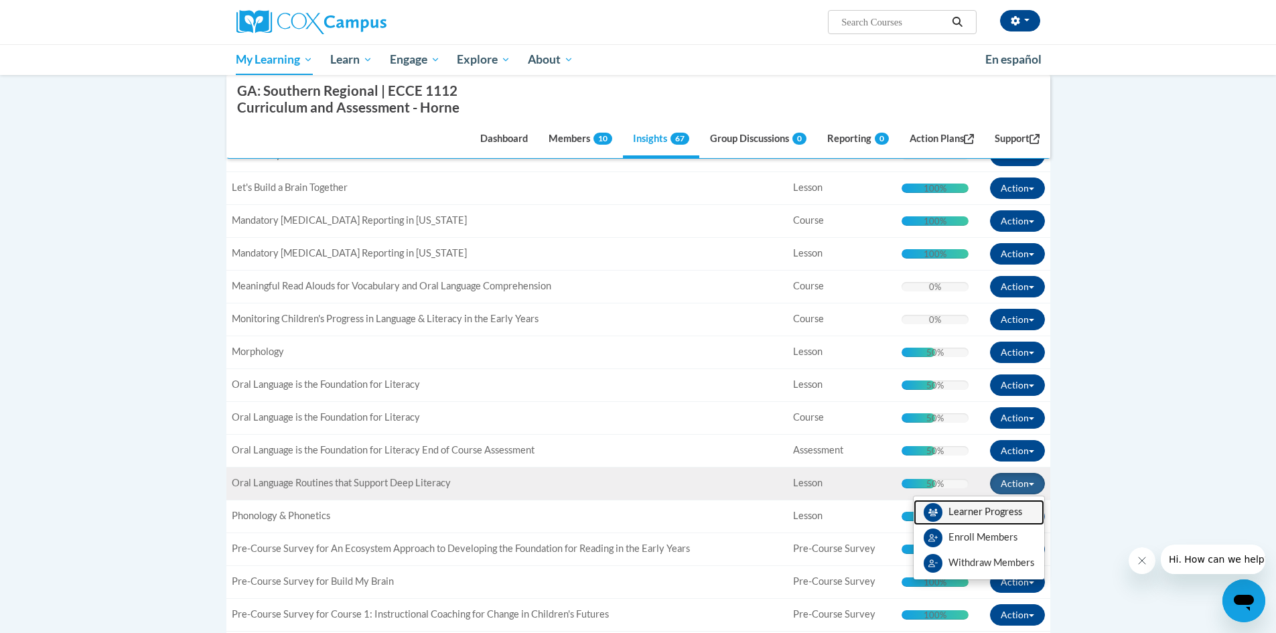
click at [1019, 512] on link "Learner Progress" at bounding box center [979, 512] width 131 height 25
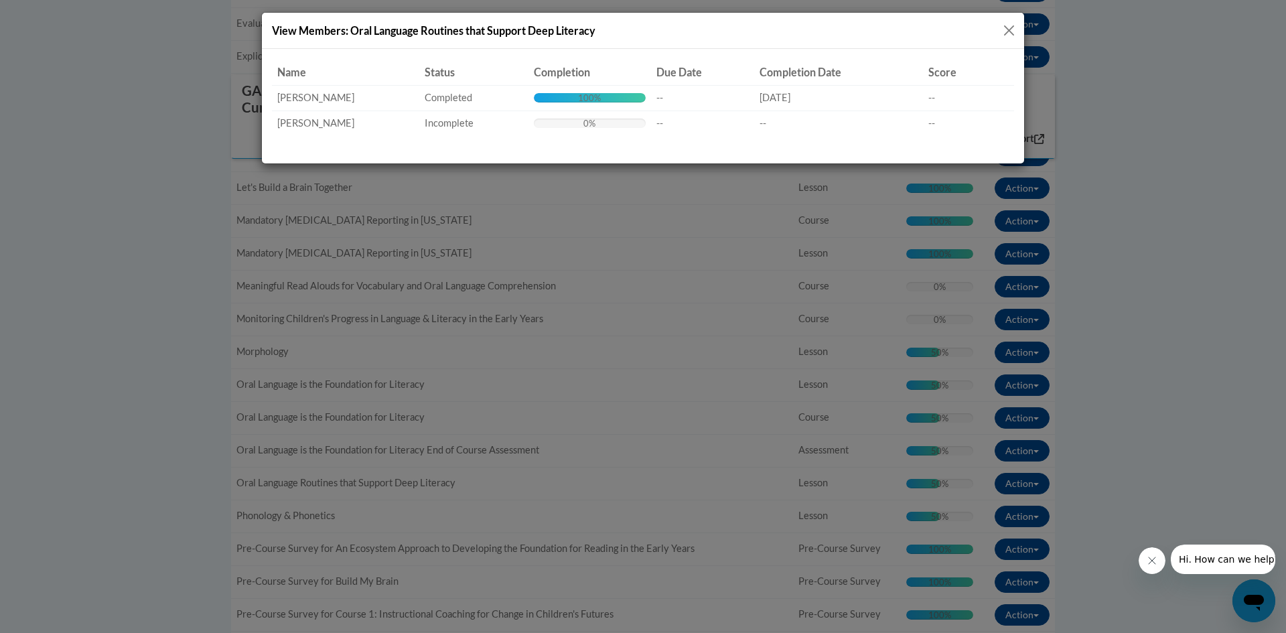
click at [1012, 23] on button "Close" at bounding box center [1009, 30] width 17 height 17
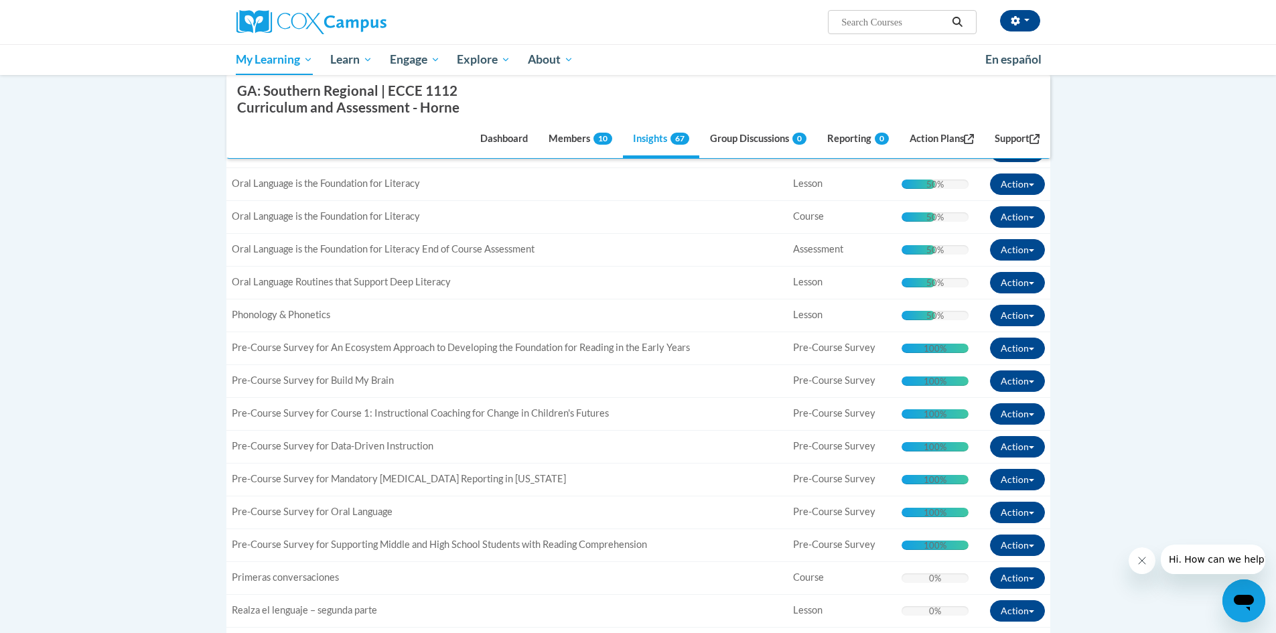
scroll to position [1345, 0]
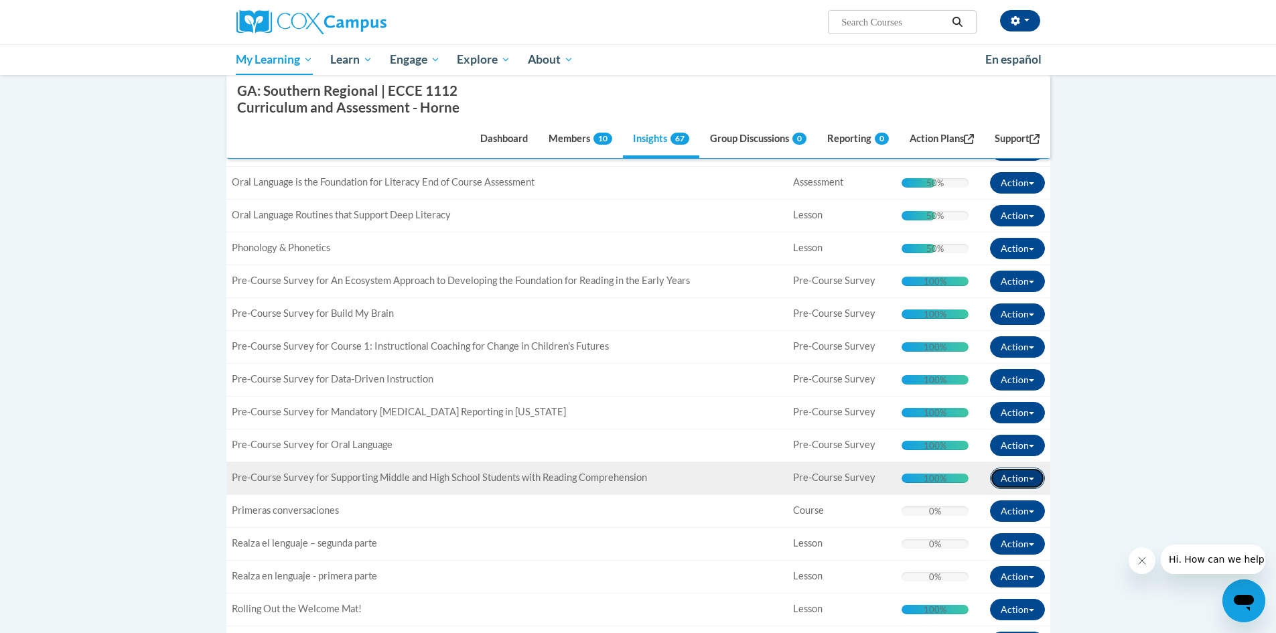
click at [1038, 477] on button "Action" at bounding box center [1017, 477] width 55 height 21
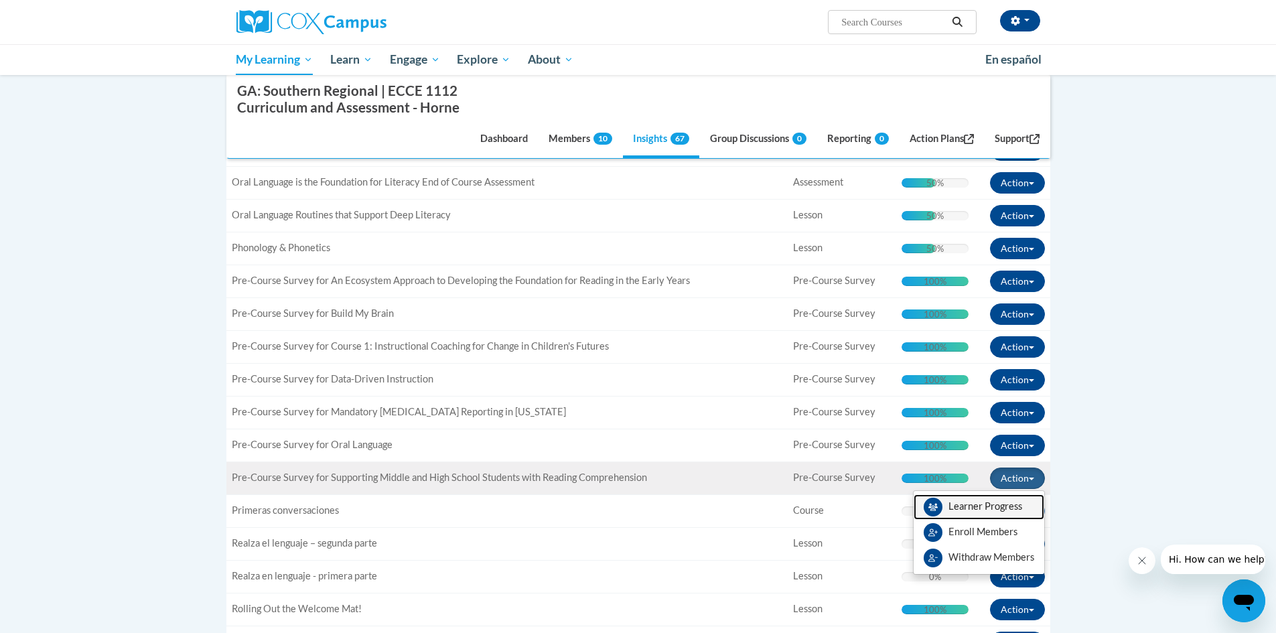
click at [1021, 500] on link "Learner Progress" at bounding box center [979, 506] width 131 height 25
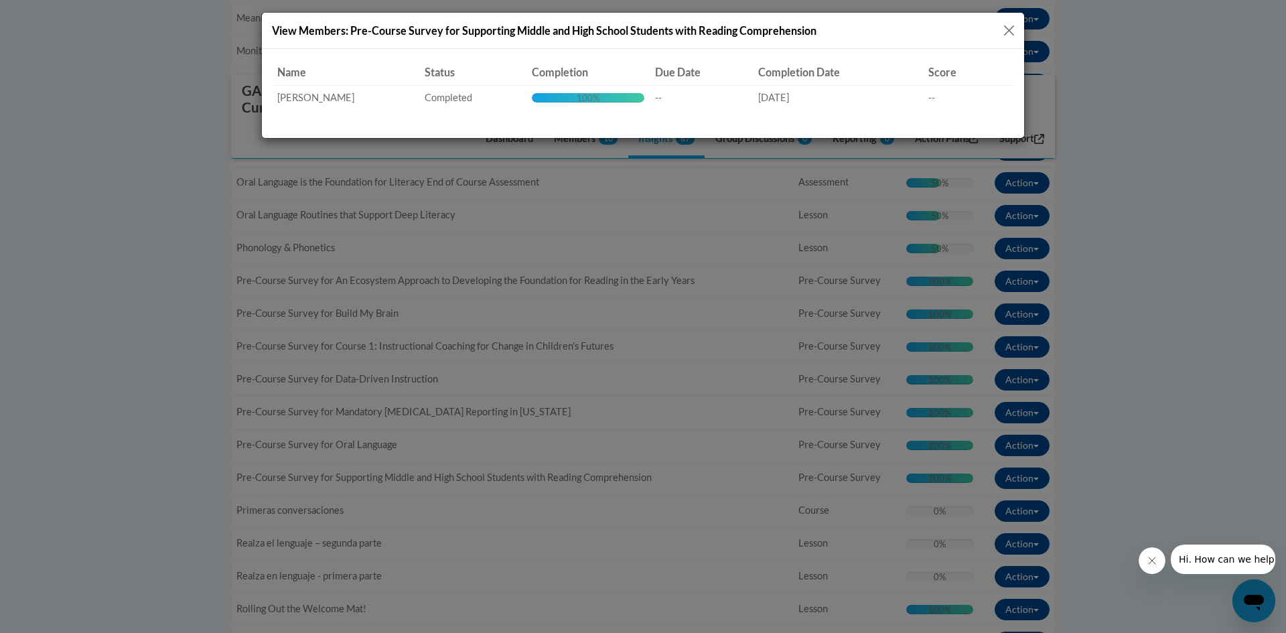
click at [1013, 25] on button "Close" at bounding box center [1009, 30] width 17 height 17
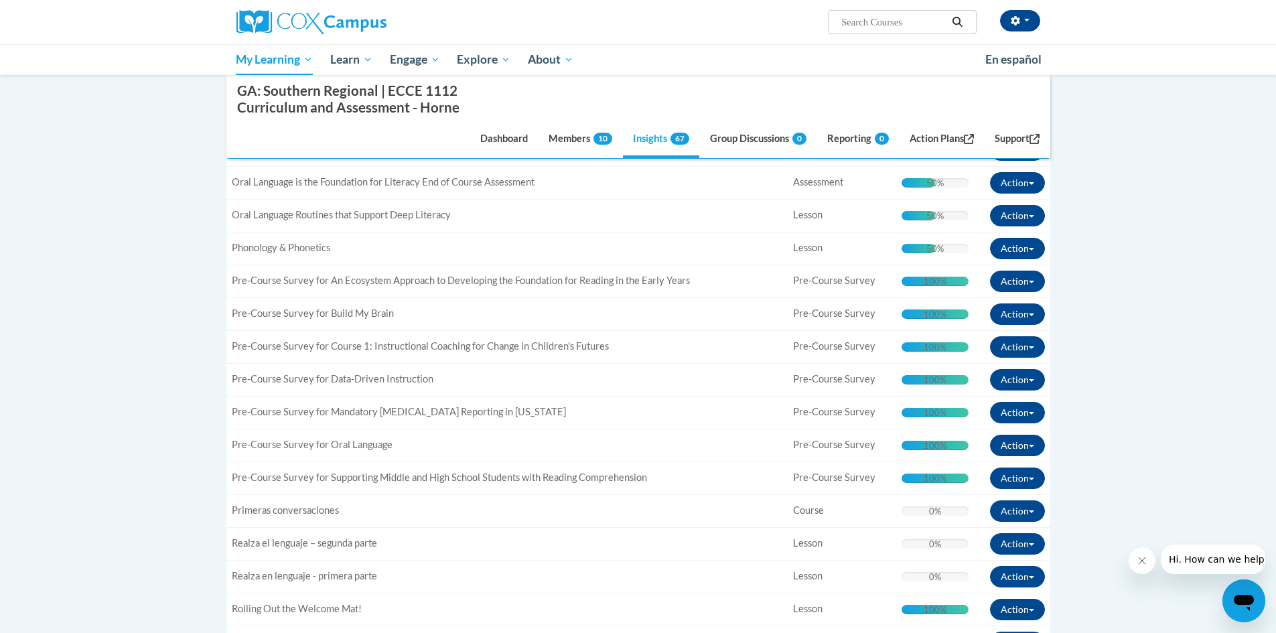
scroll to position [1077, 0]
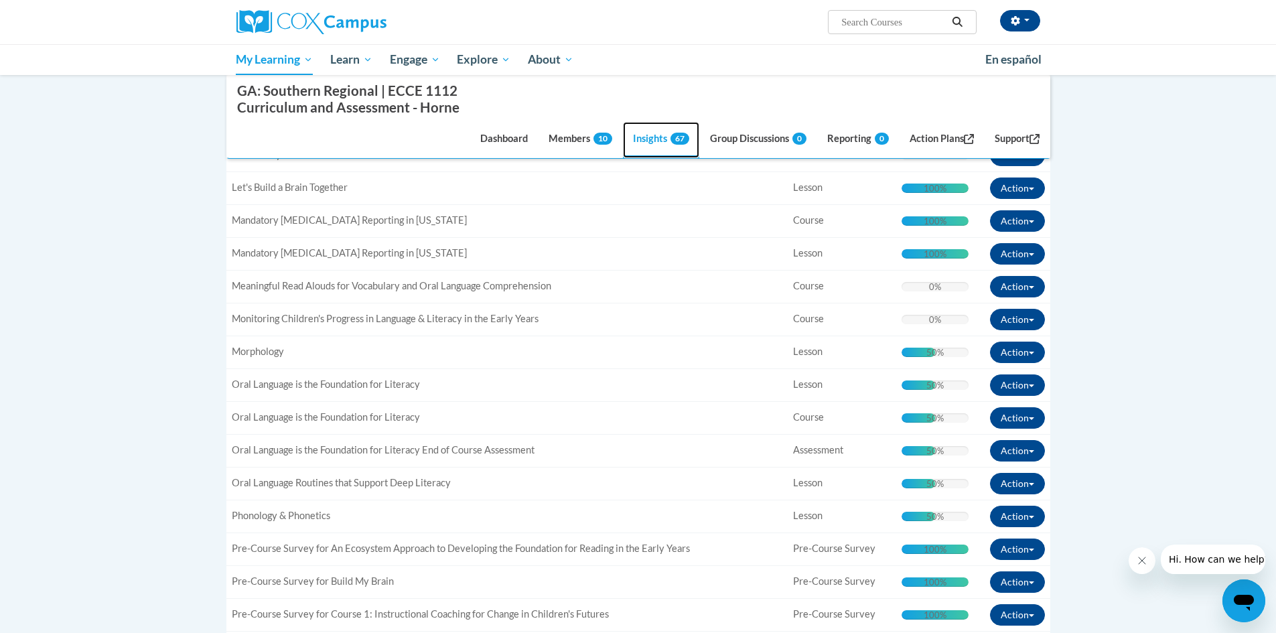
click at [640, 144] on link "Insights 67" at bounding box center [661, 140] width 76 height 36
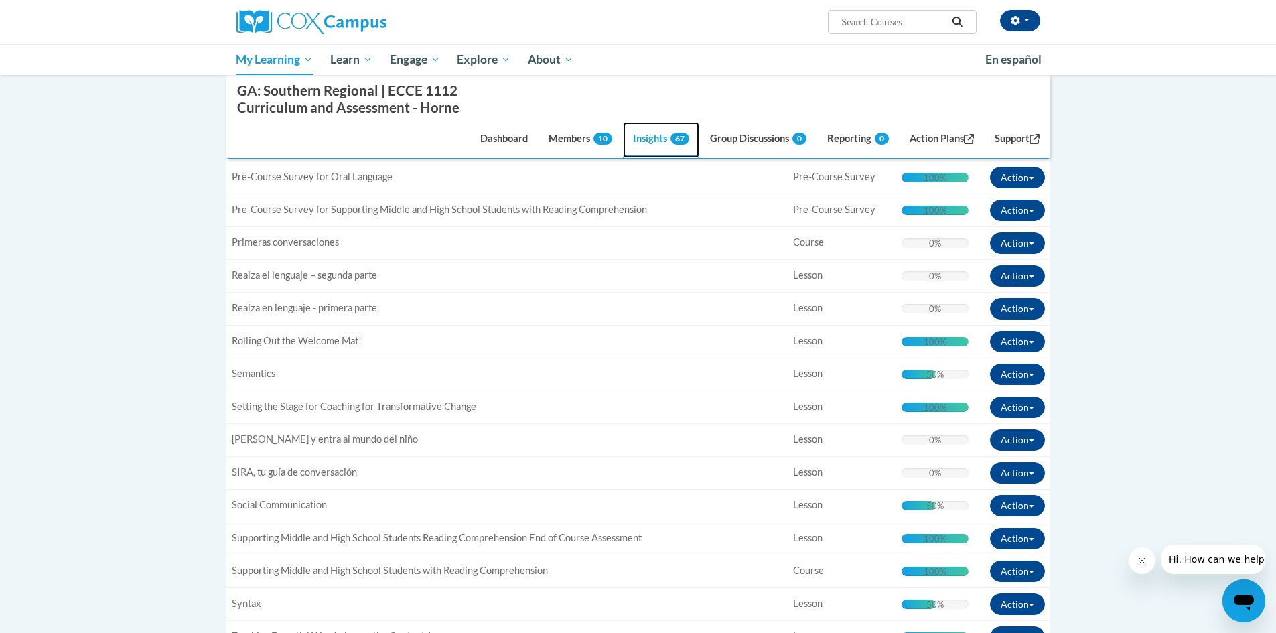
scroll to position [1680, 0]
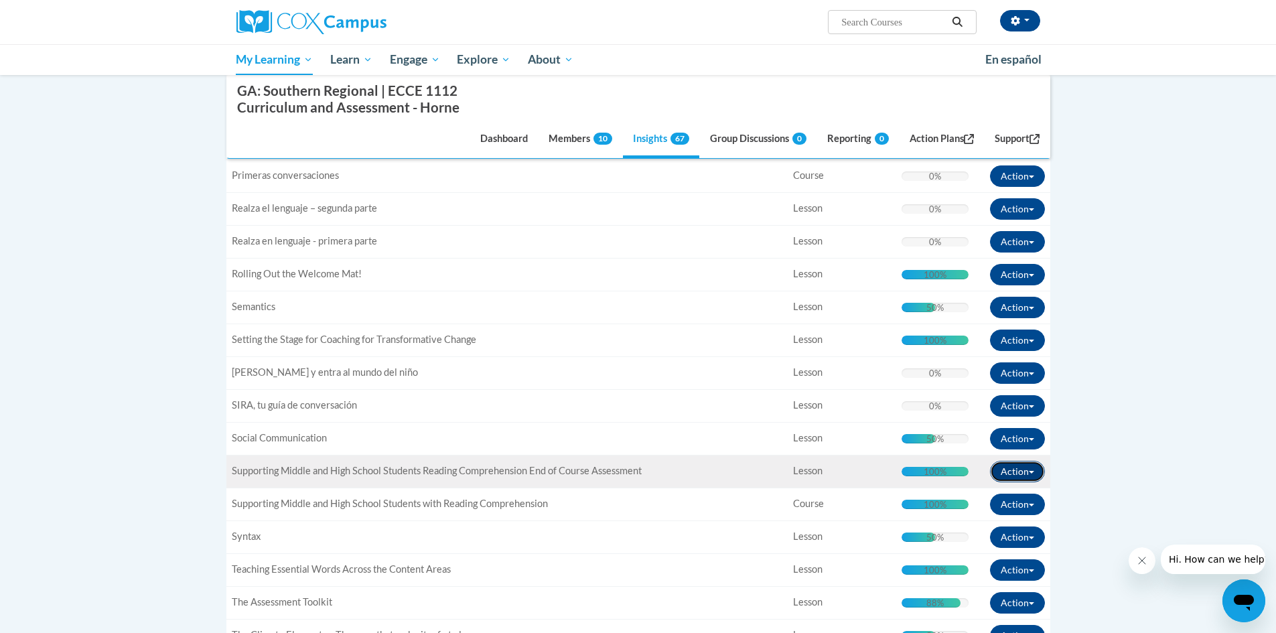
click at [1033, 471] on span "button" at bounding box center [1031, 472] width 5 height 3
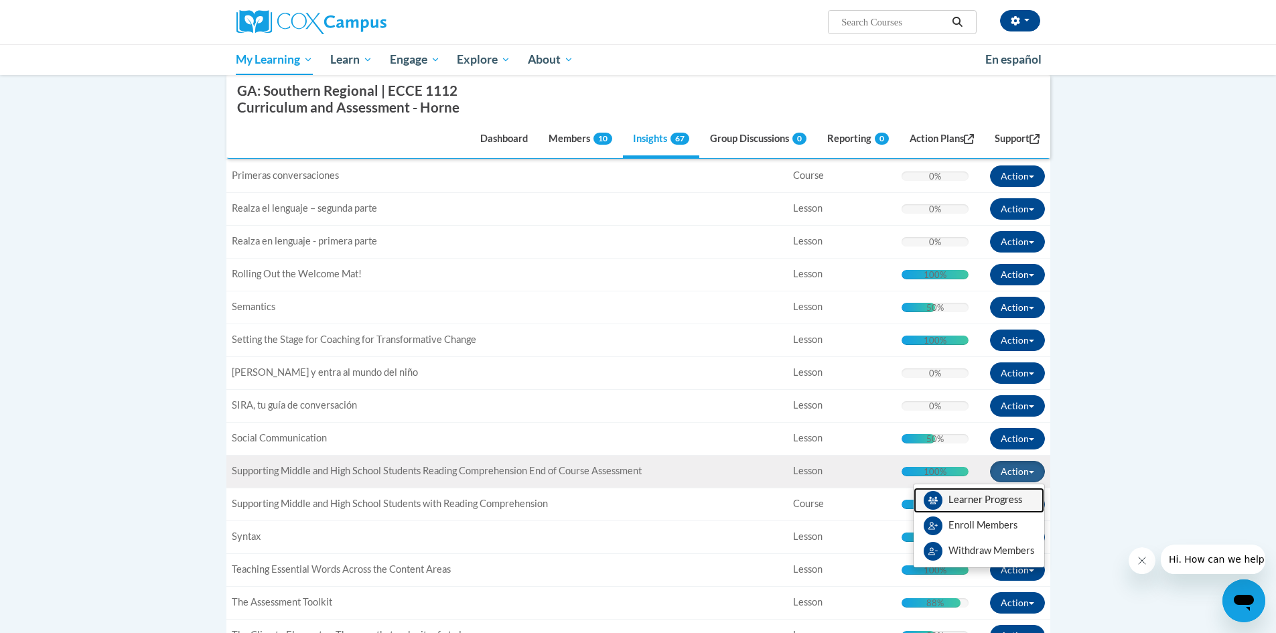
click at [1023, 497] on link "Learner Progress" at bounding box center [979, 500] width 131 height 25
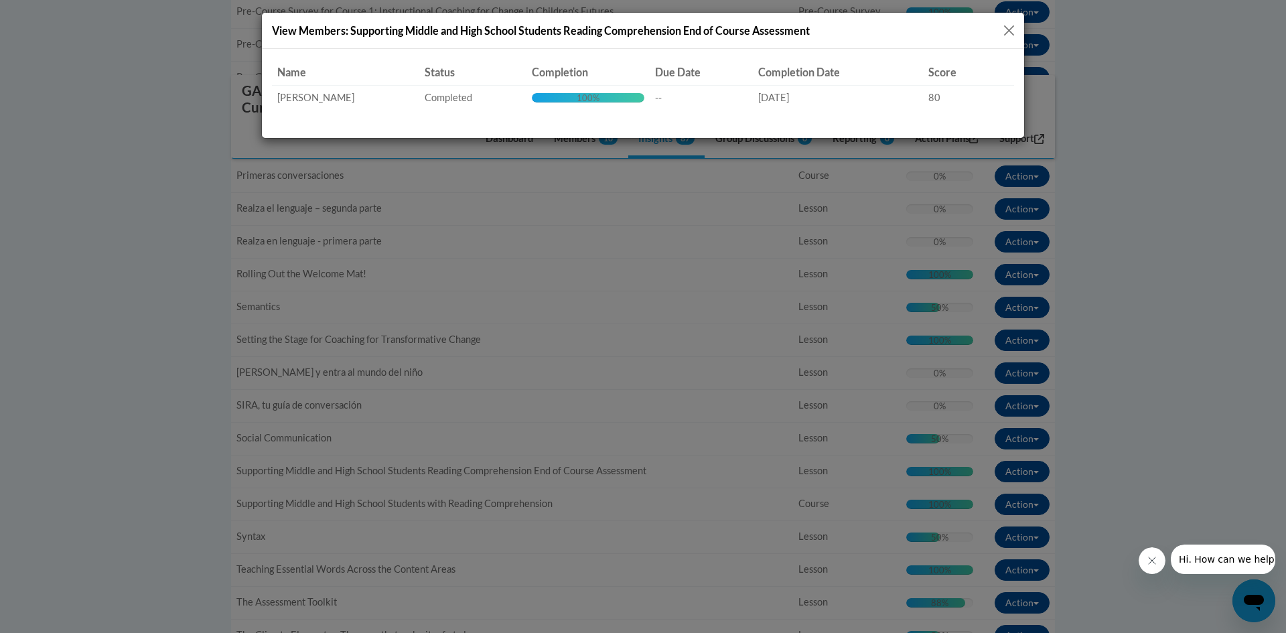
click at [1007, 23] on button "Close" at bounding box center [1009, 30] width 17 height 17
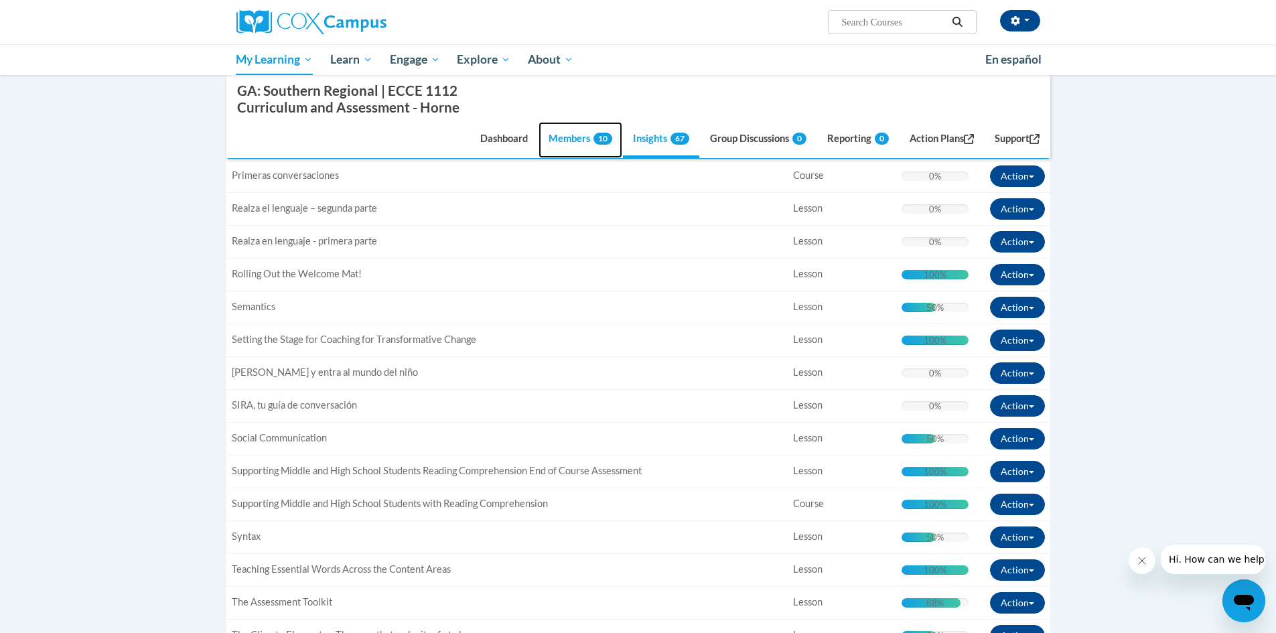
click at [567, 131] on link "Members 10" at bounding box center [580, 140] width 84 height 36
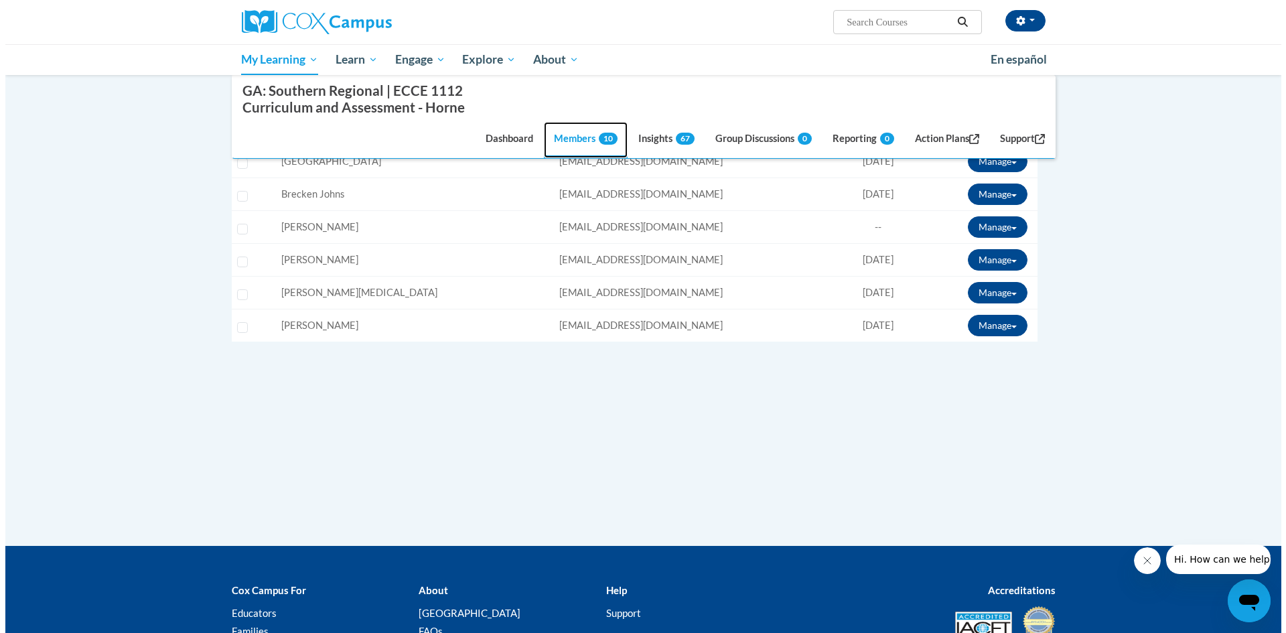
scroll to position [250, 0]
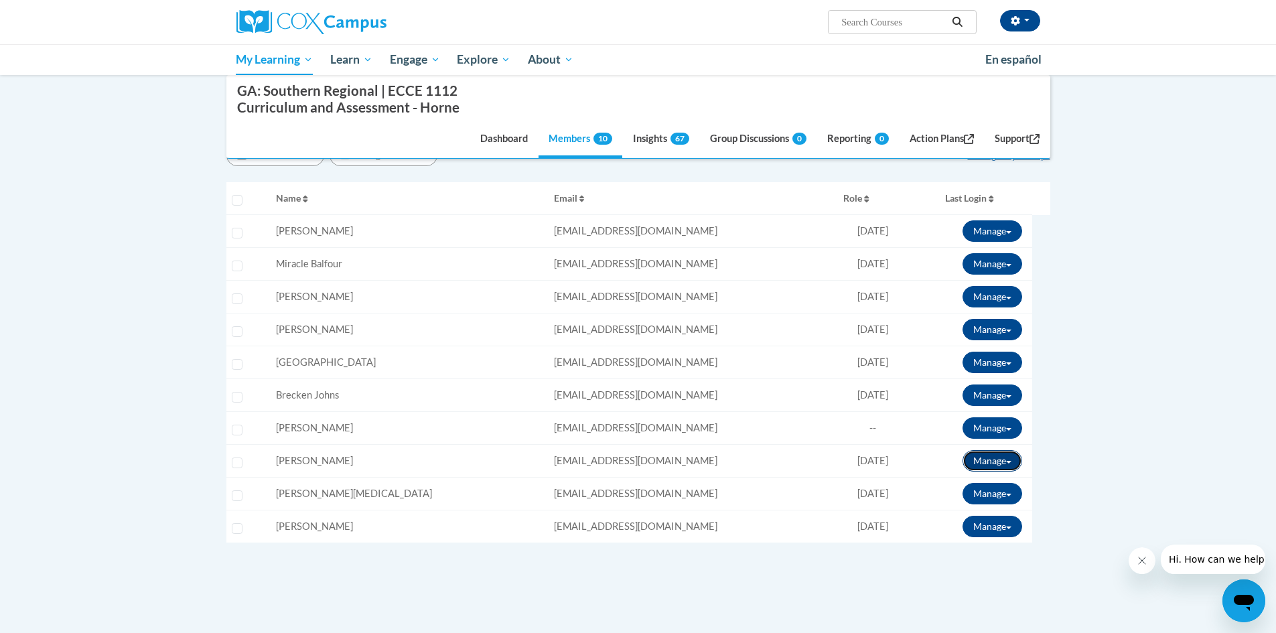
click at [1008, 463] on button "Manage" at bounding box center [992, 460] width 60 height 21
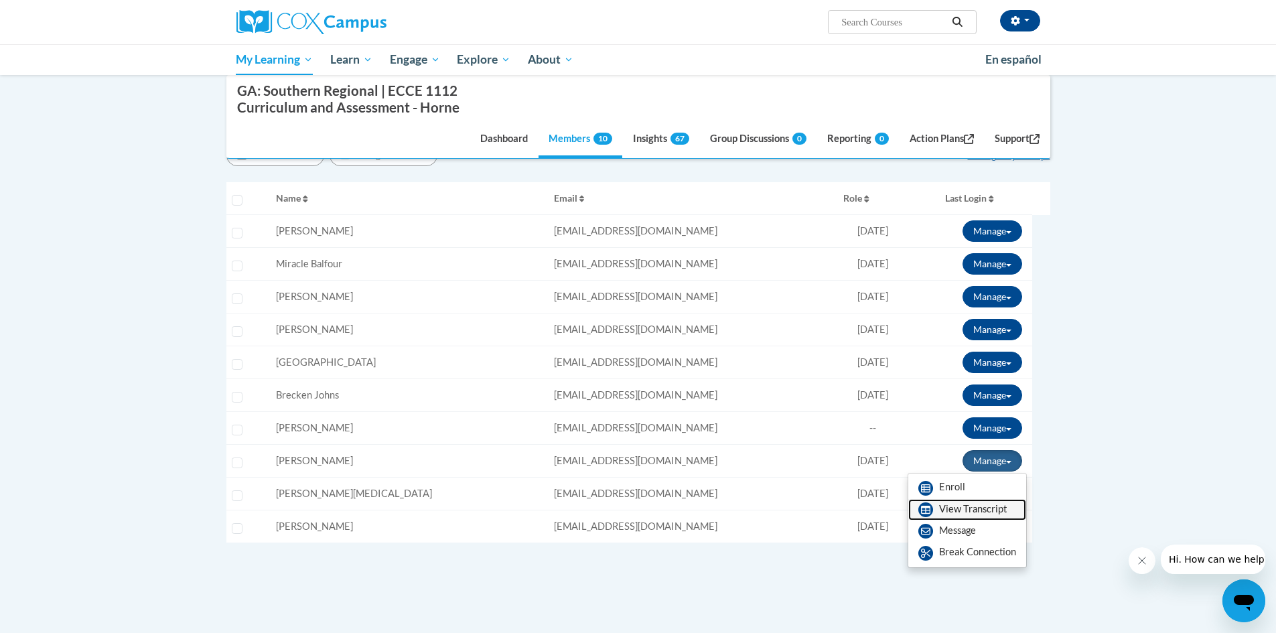
click at [989, 505] on link "View Transcript" at bounding box center [967, 509] width 118 height 21
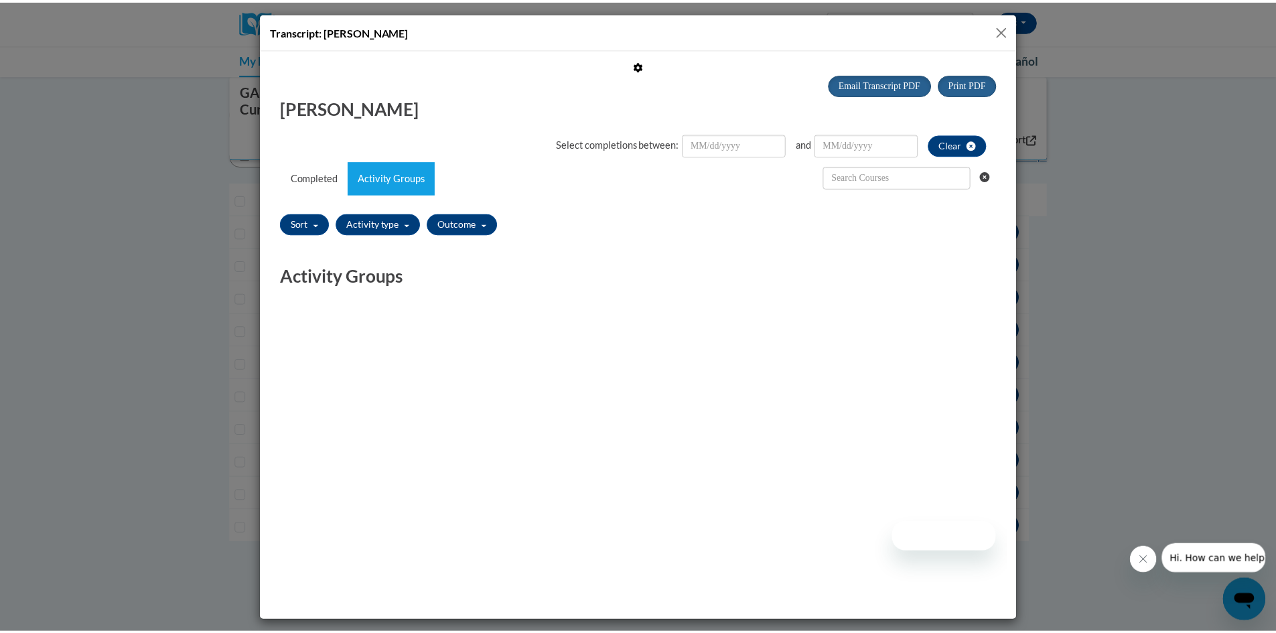
scroll to position [0, 0]
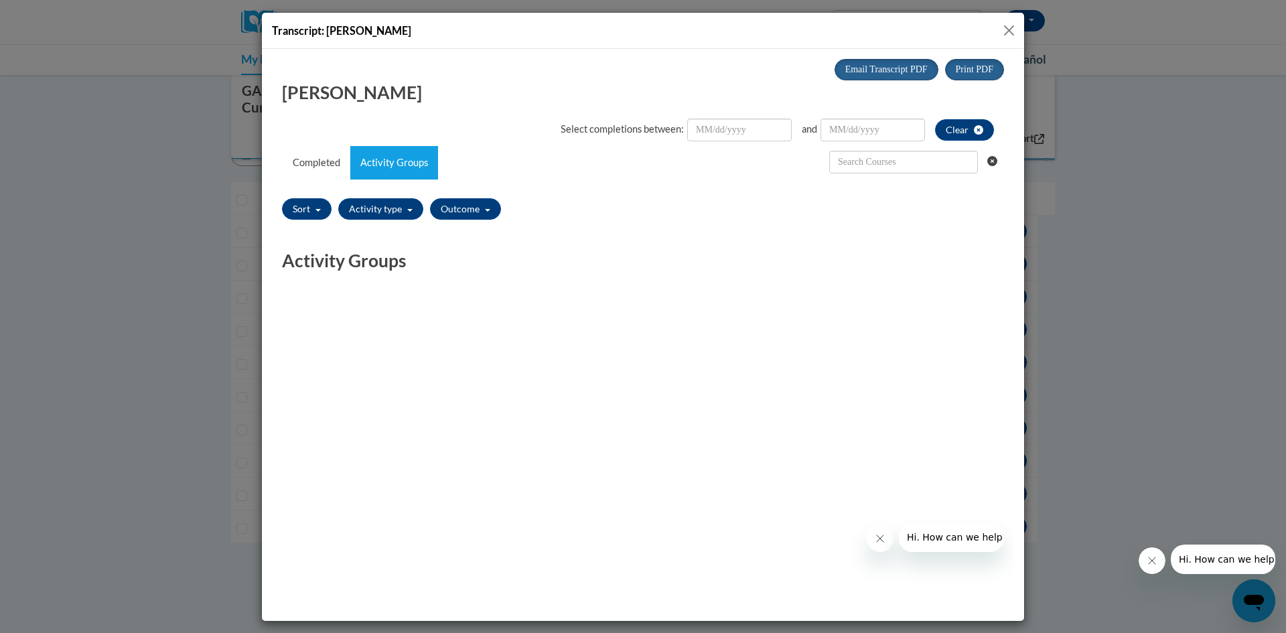
click at [1013, 28] on button "Close" at bounding box center [1009, 30] width 17 height 17
